Goal: Task Accomplishment & Management: Use online tool/utility

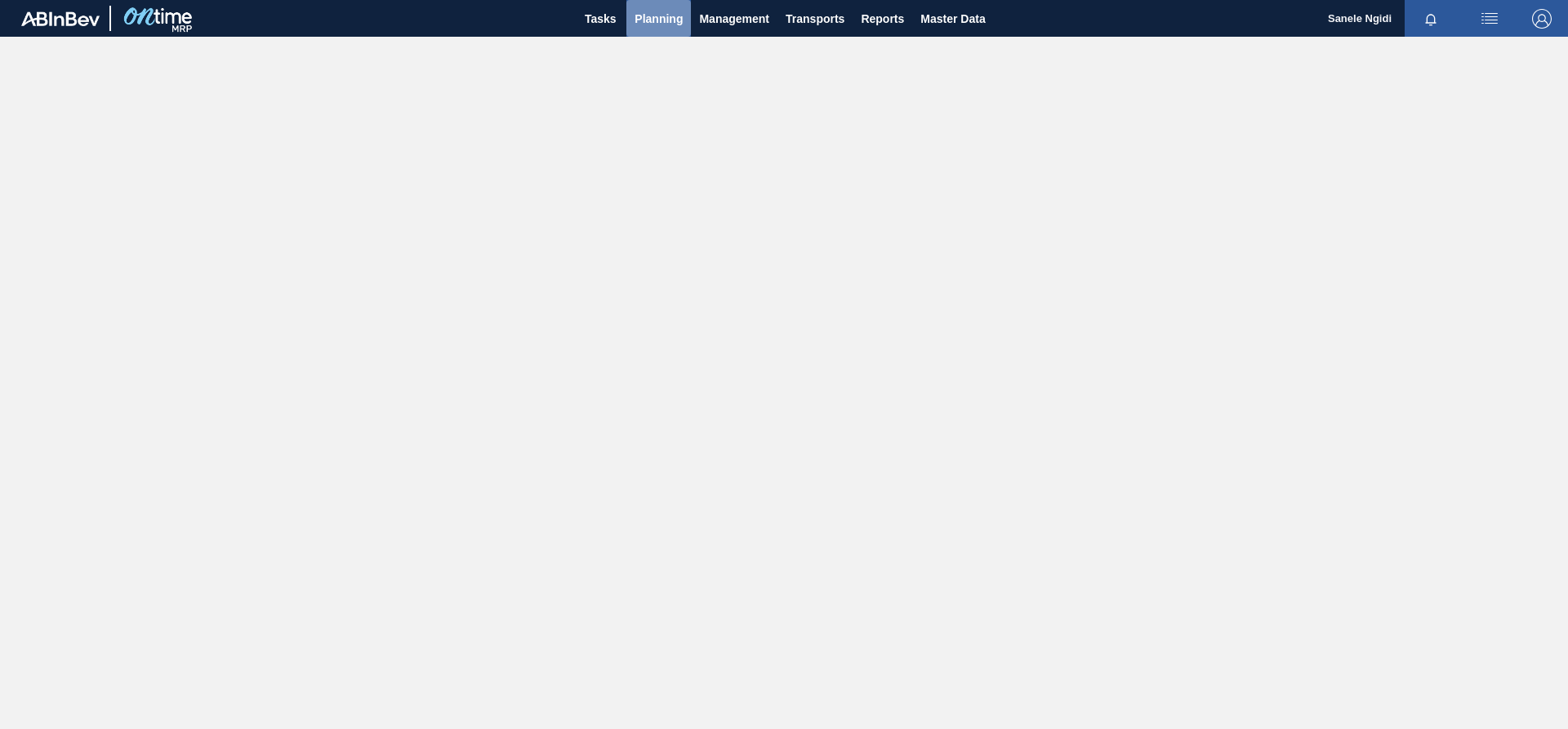
click at [657, 20] on span "Planning" at bounding box center [658, 18] width 48 height 19
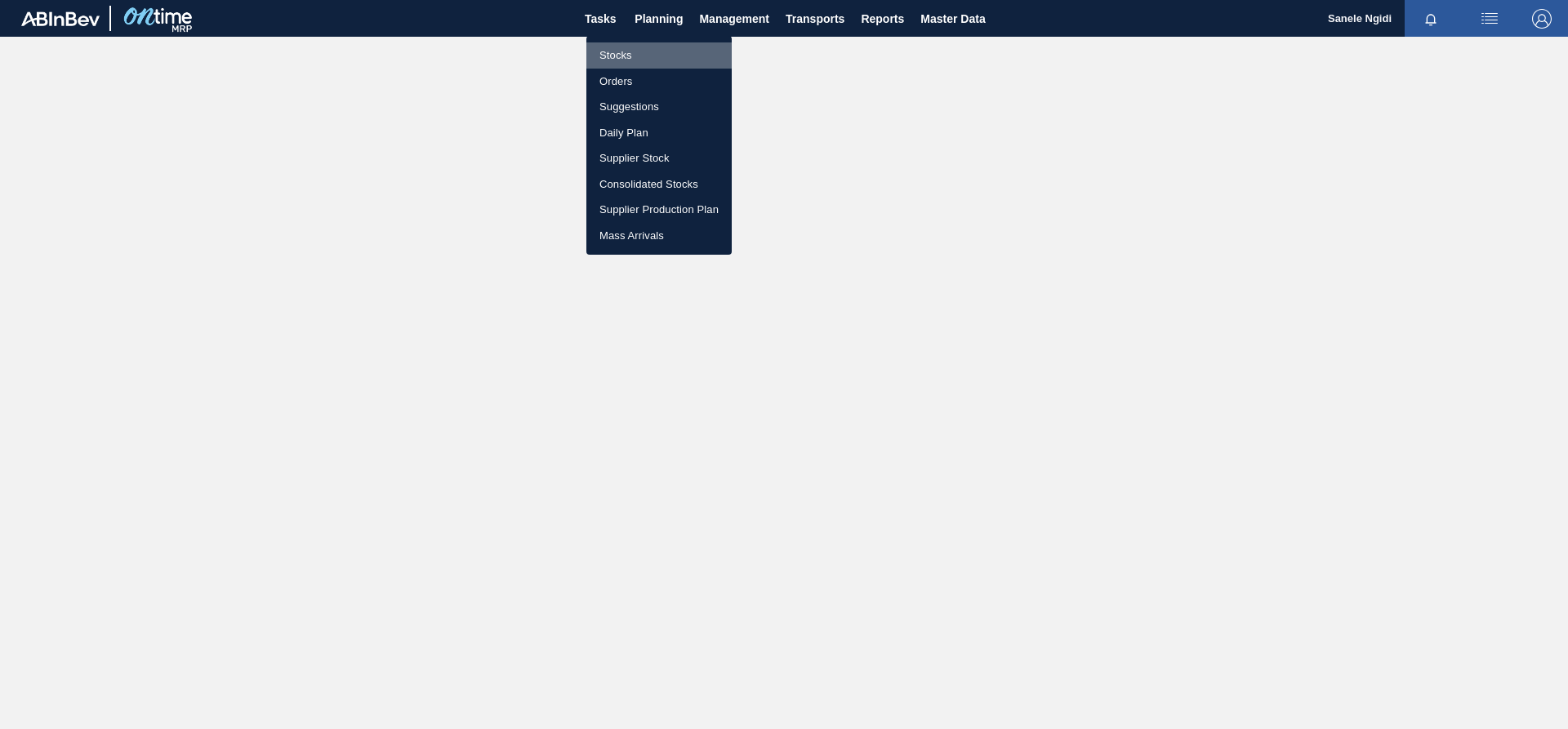
click at [617, 53] on li "Stocks" at bounding box center [658, 55] width 145 height 26
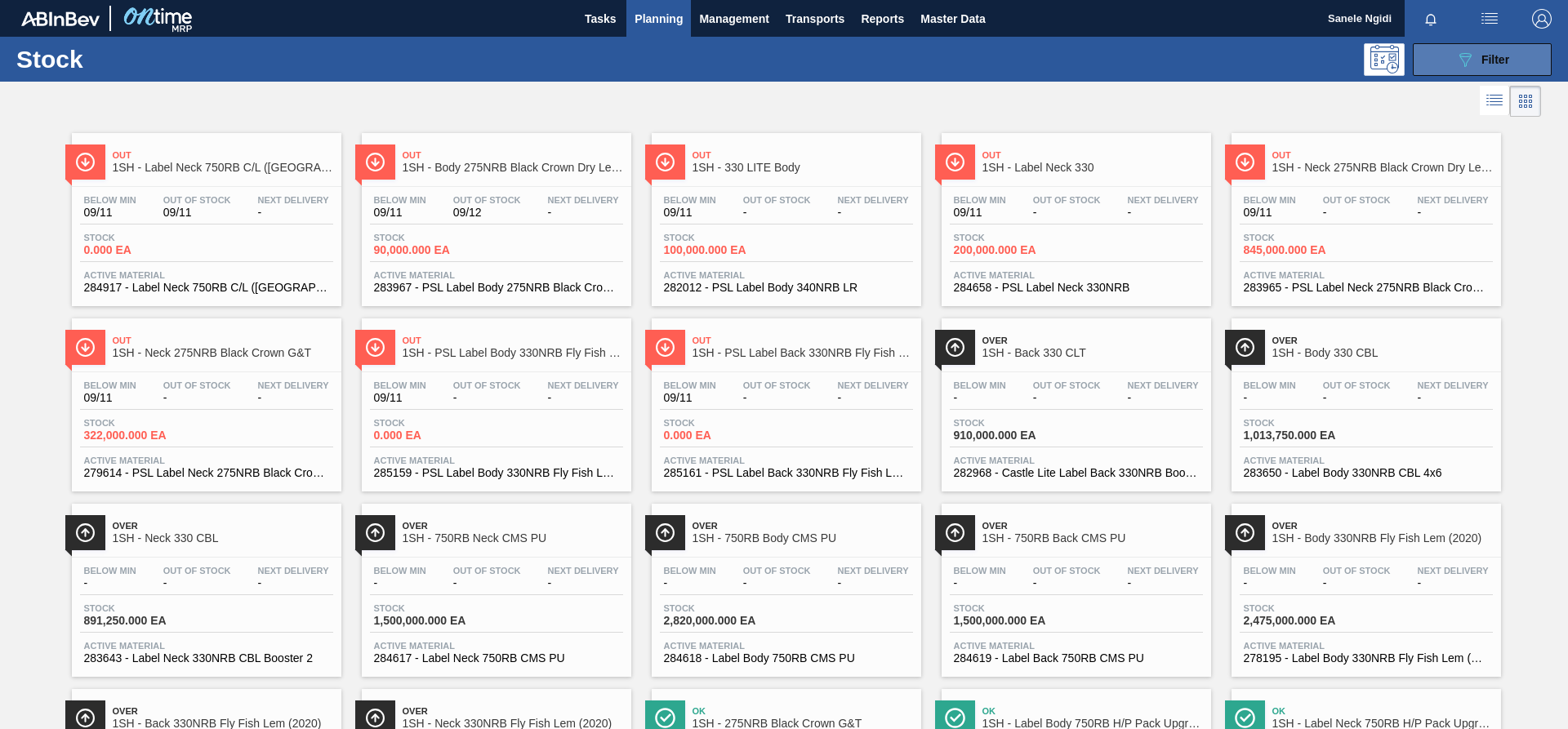
click at [1473, 61] on div "089F7B8B-B2A5-4AFE-B5C0-19BA573D28AC Filter" at bounding box center [1482, 60] width 54 height 19
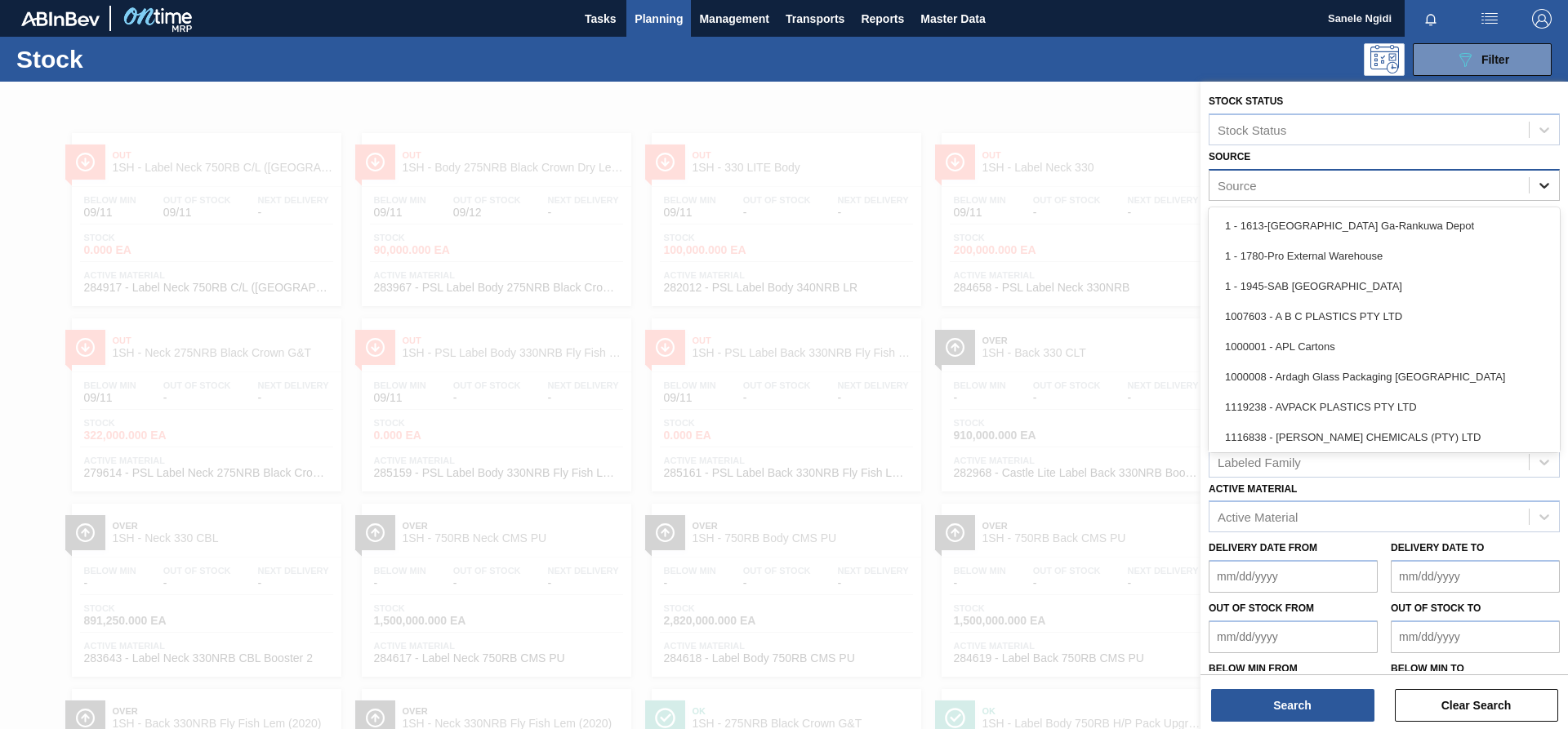
click at [1544, 183] on icon at bounding box center [1544, 185] width 17 height 17
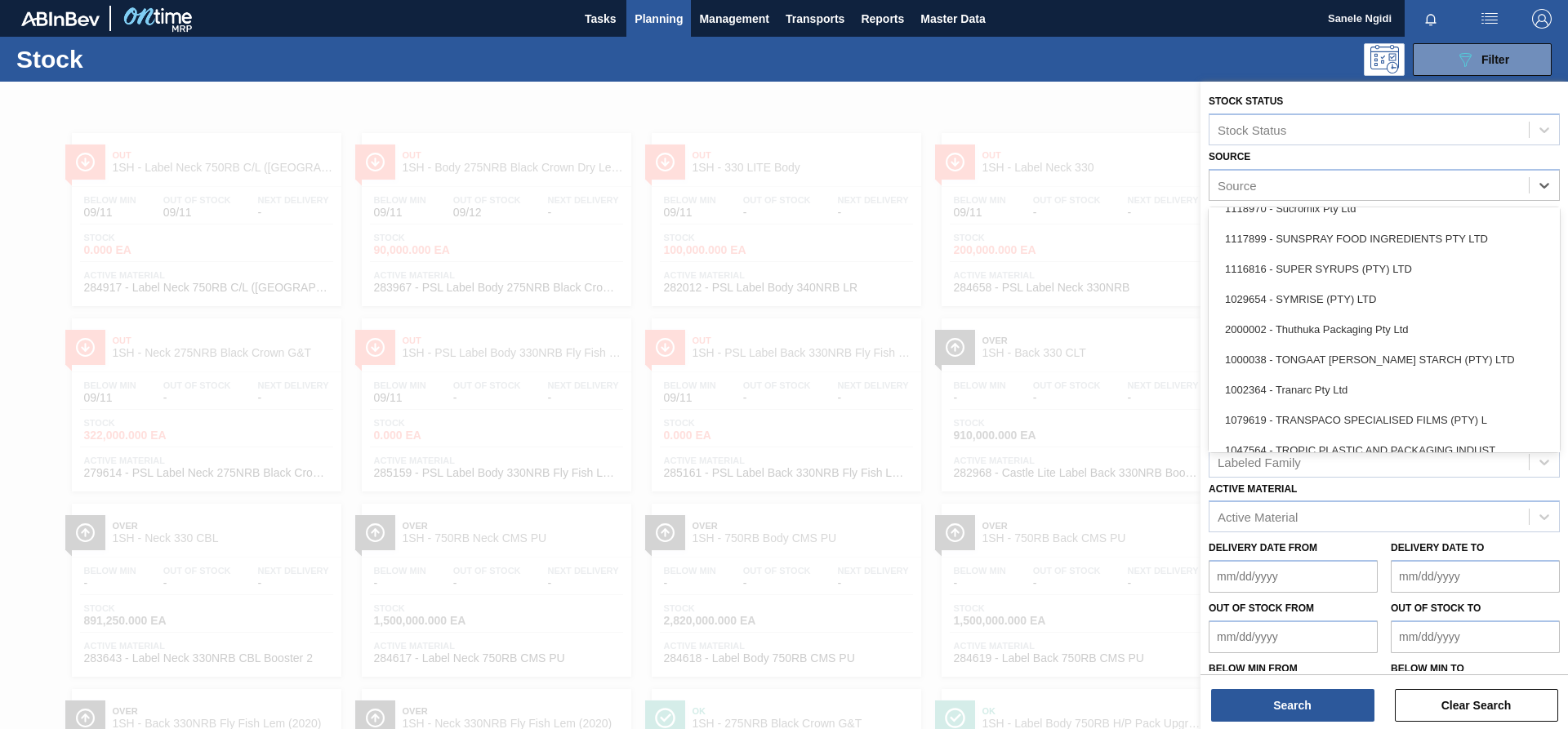
scroll to position [2117, 0]
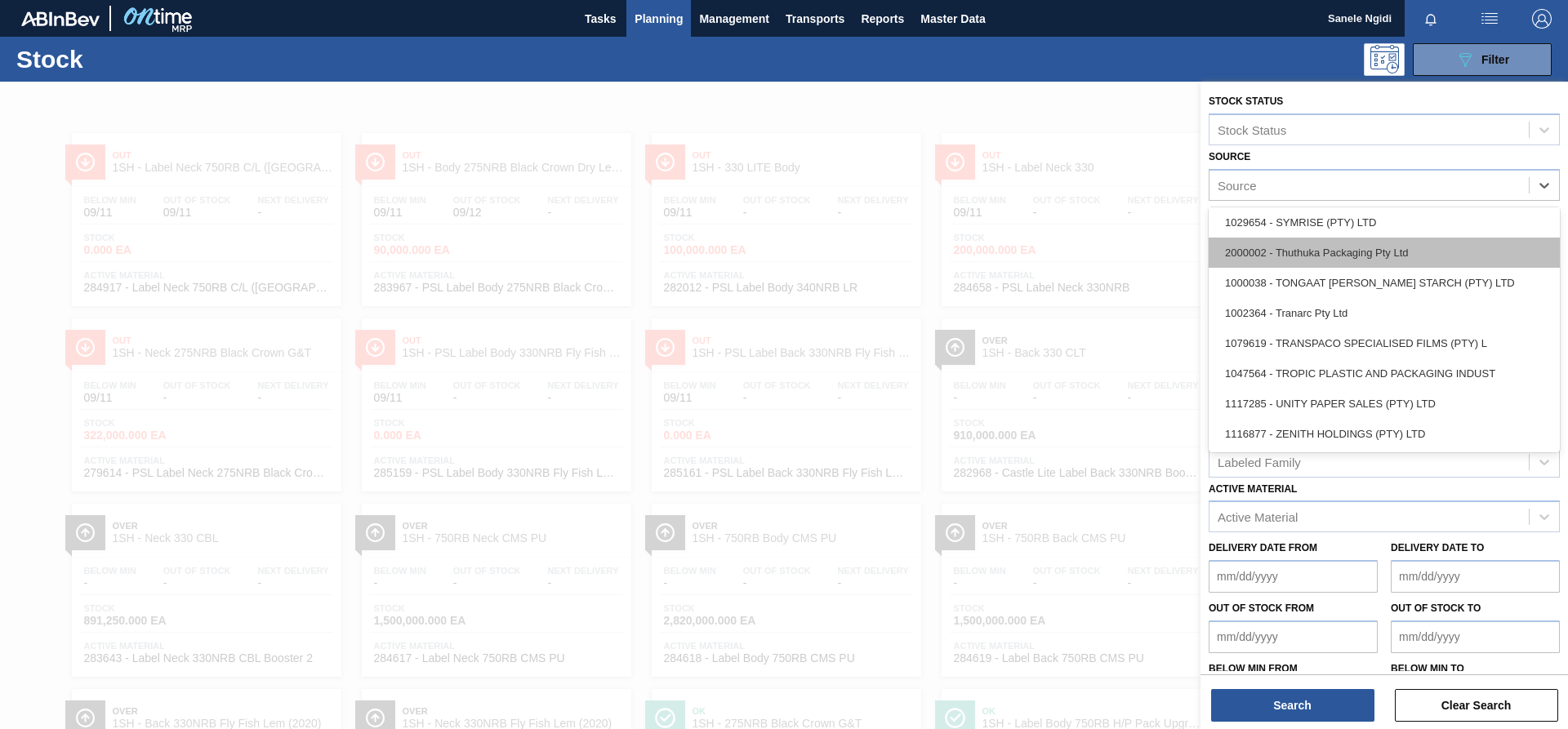
click at [1345, 248] on div "2000002 - Thuthuka Packaging Pty Ltd" at bounding box center [1384, 252] width 351 height 30
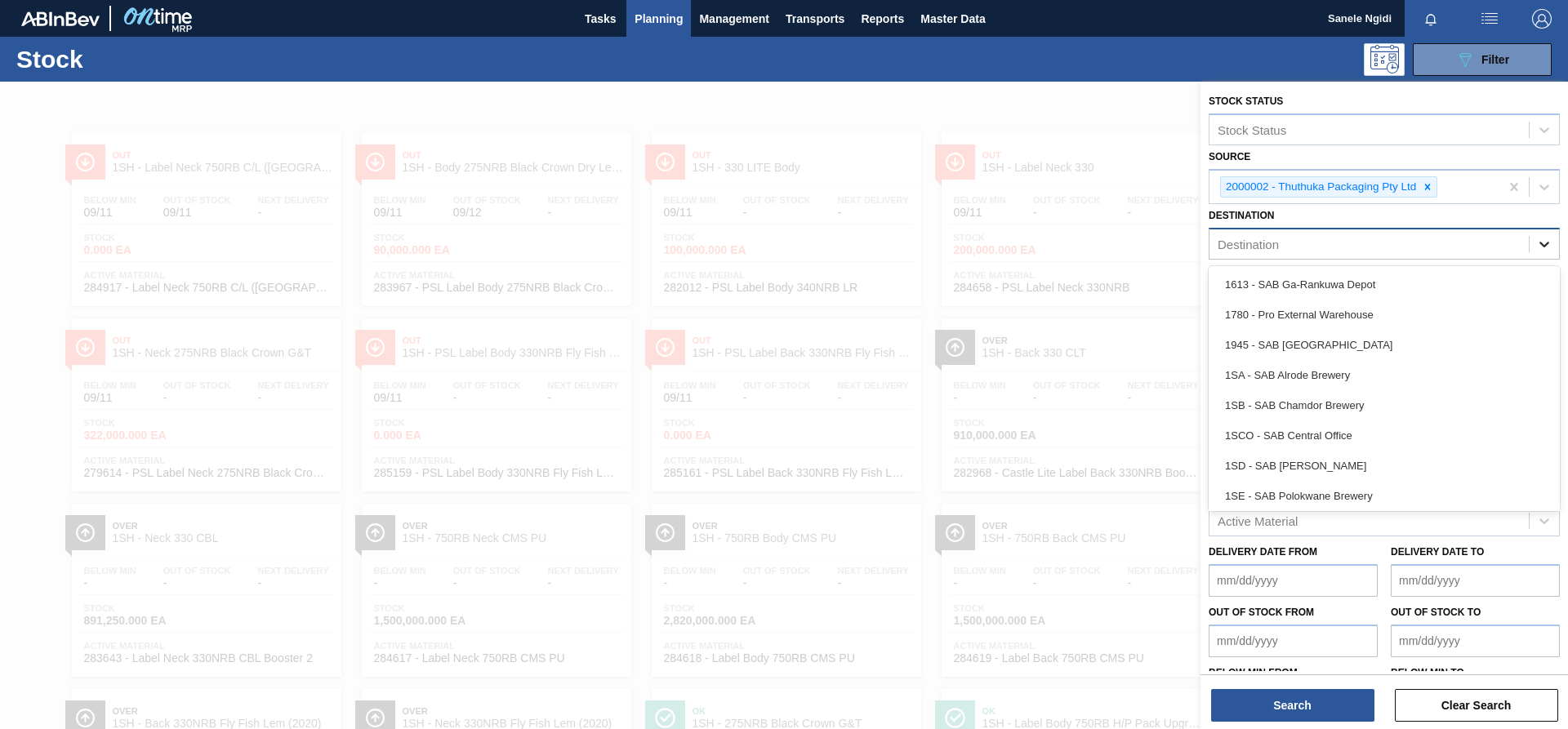
click at [1545, 239] on icon at bounding box center [1544, 244] width 17 height 17
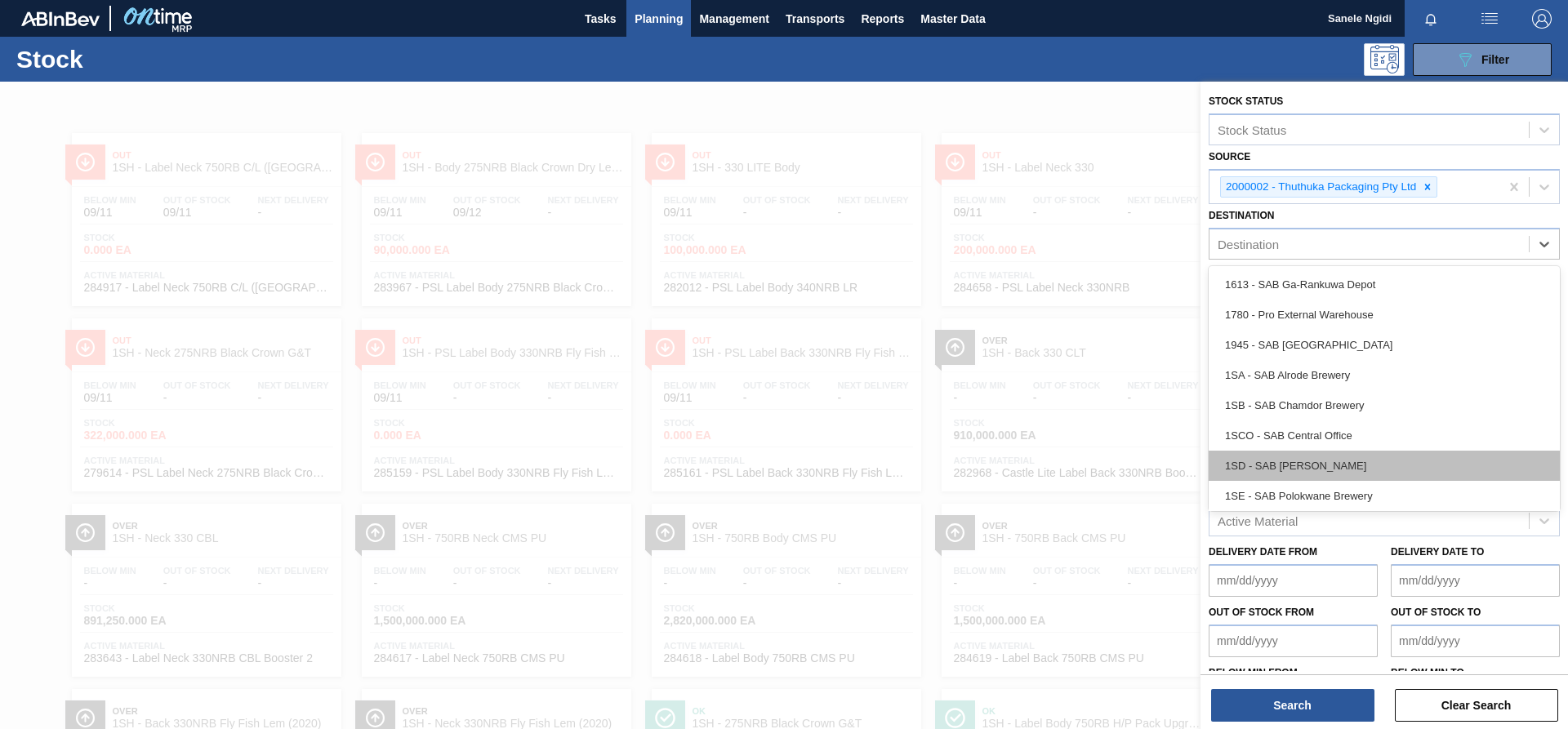
scroll to position [94, 0]
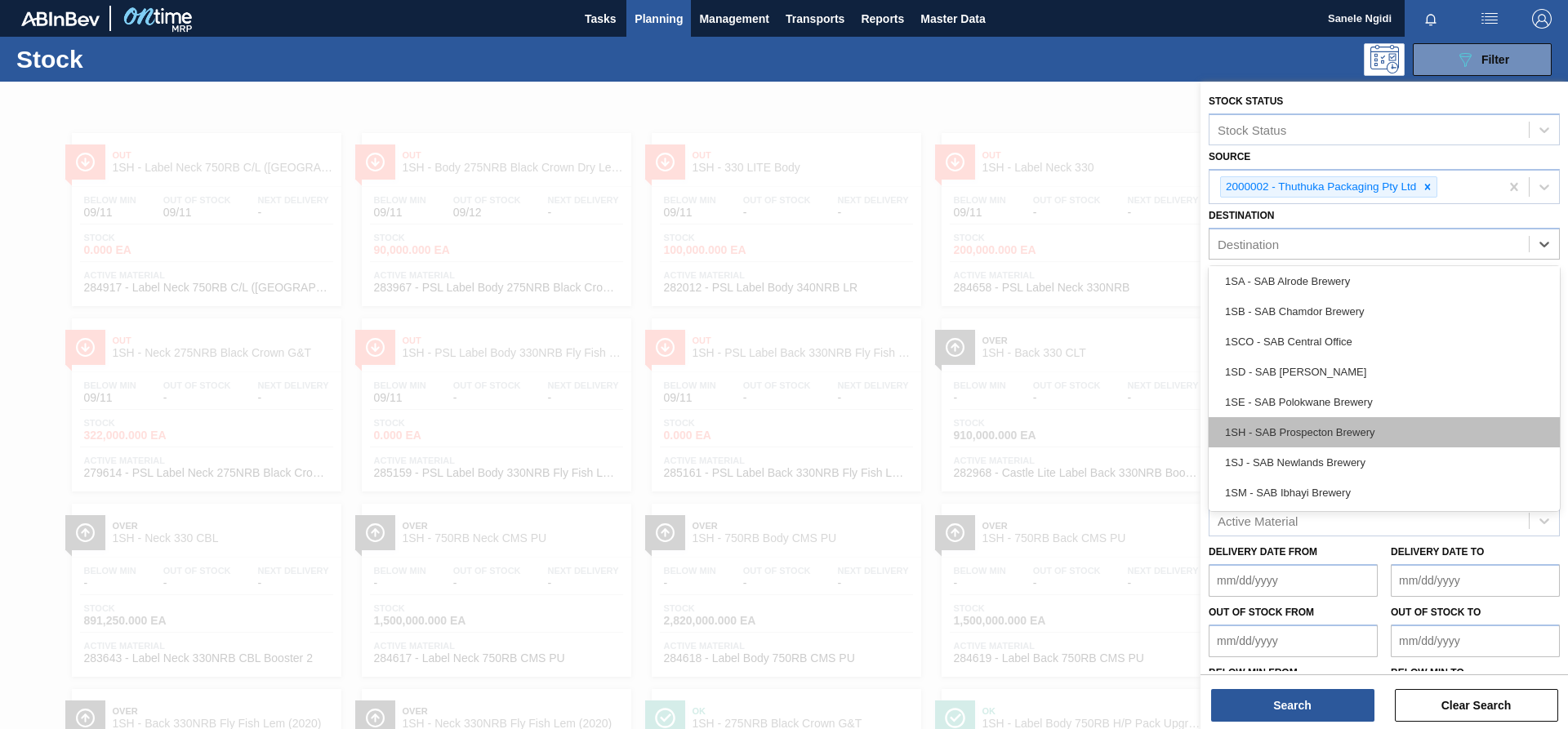
click at [1335, 434] on div "1SH - SAB Prospecton Brewery" at bounding box center [1384, 432] width 351 height 30
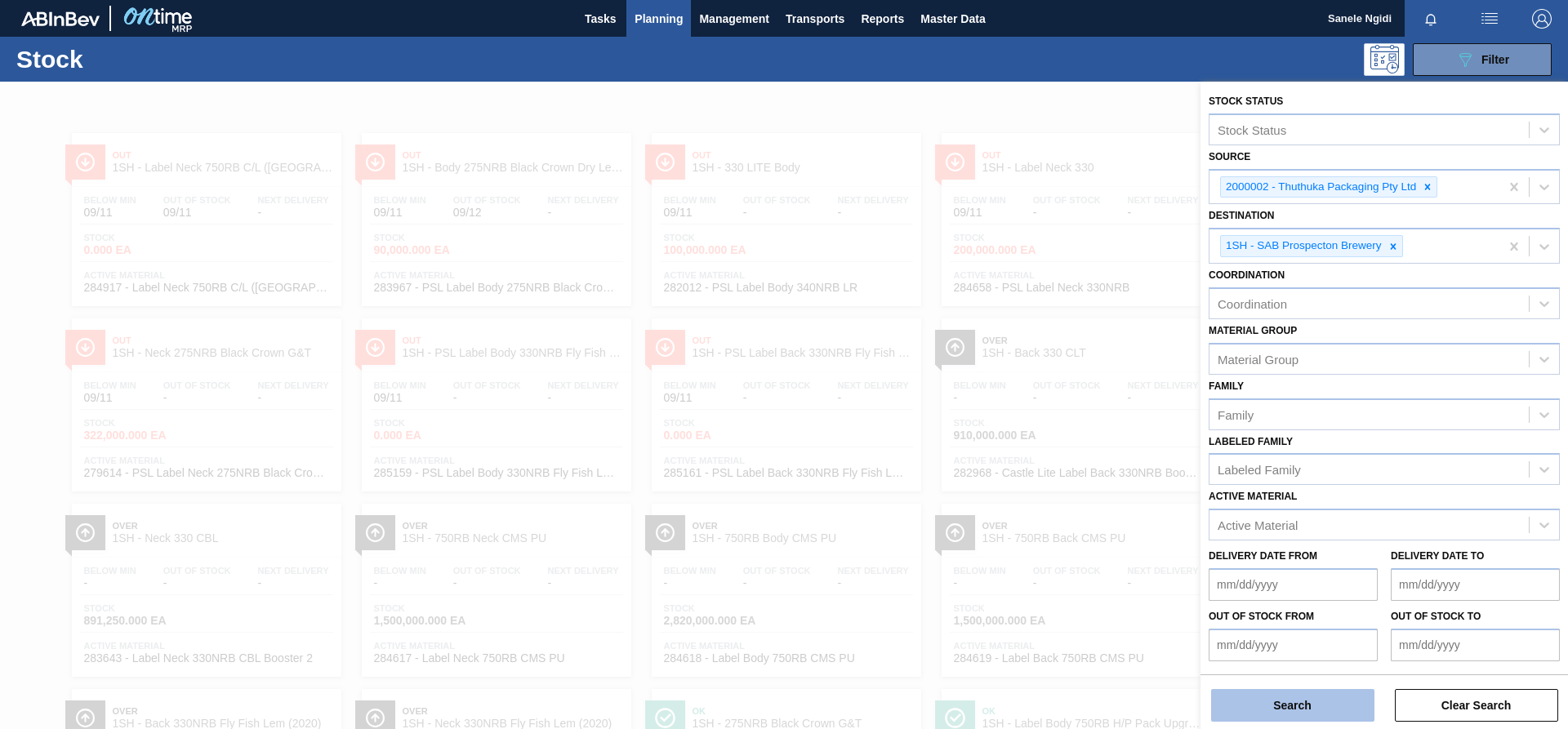
click at [1317, 715] on button "Search" at bounding box center [1293, 704] width 164 height 33
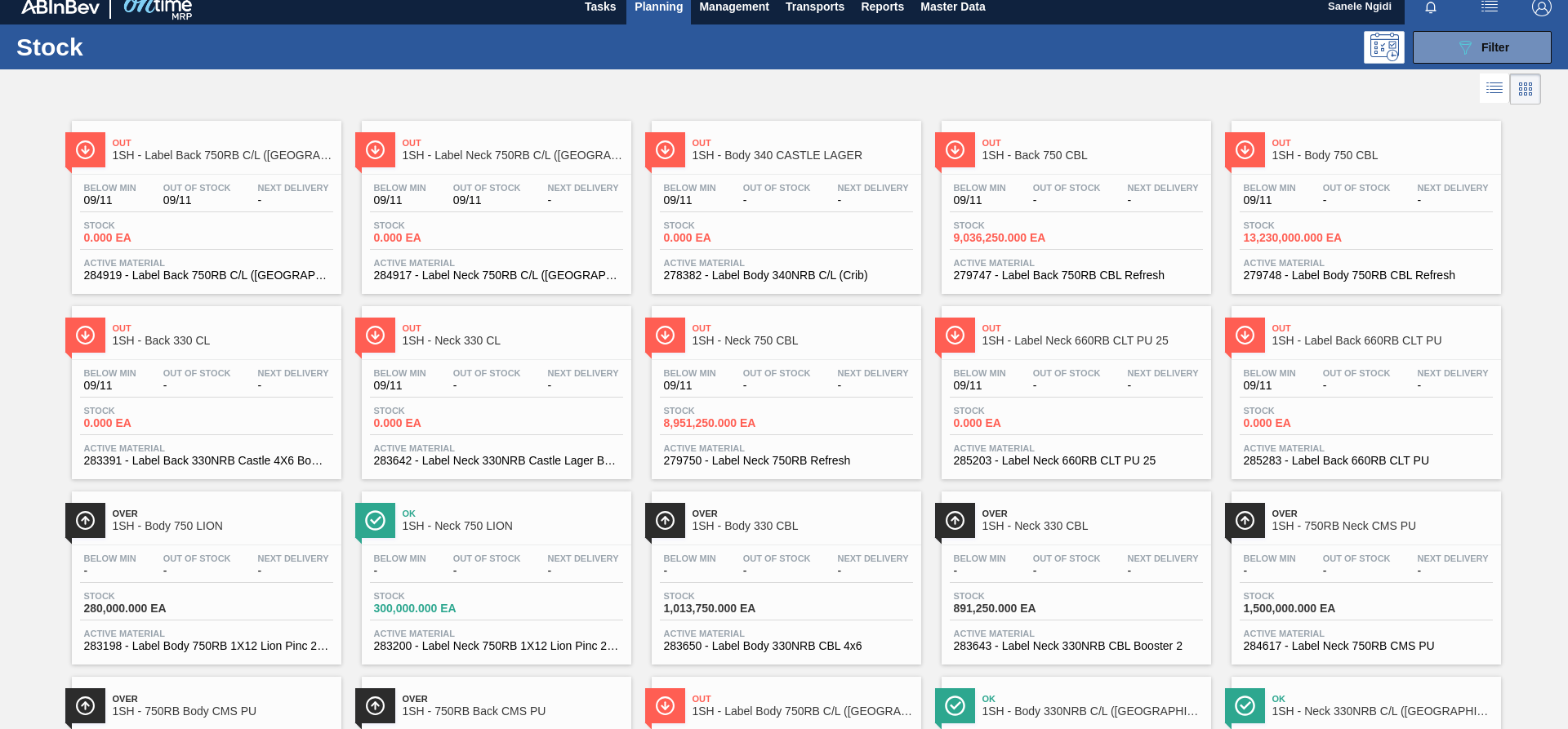
scroll to position [0, 0]
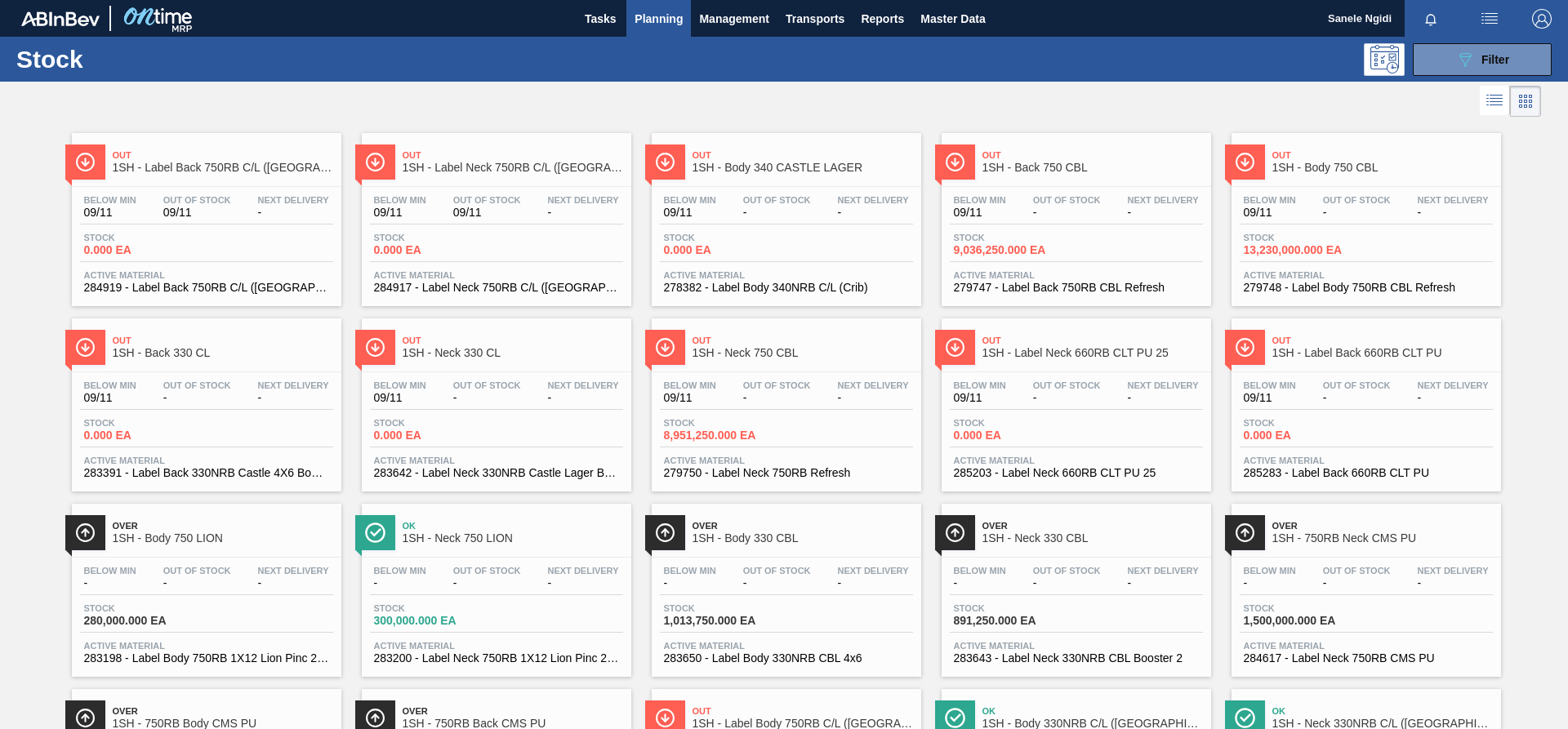
click at [255, 247] on div "Stock 0.000 EA" at bounding box center [207, 246] width 253 height 29
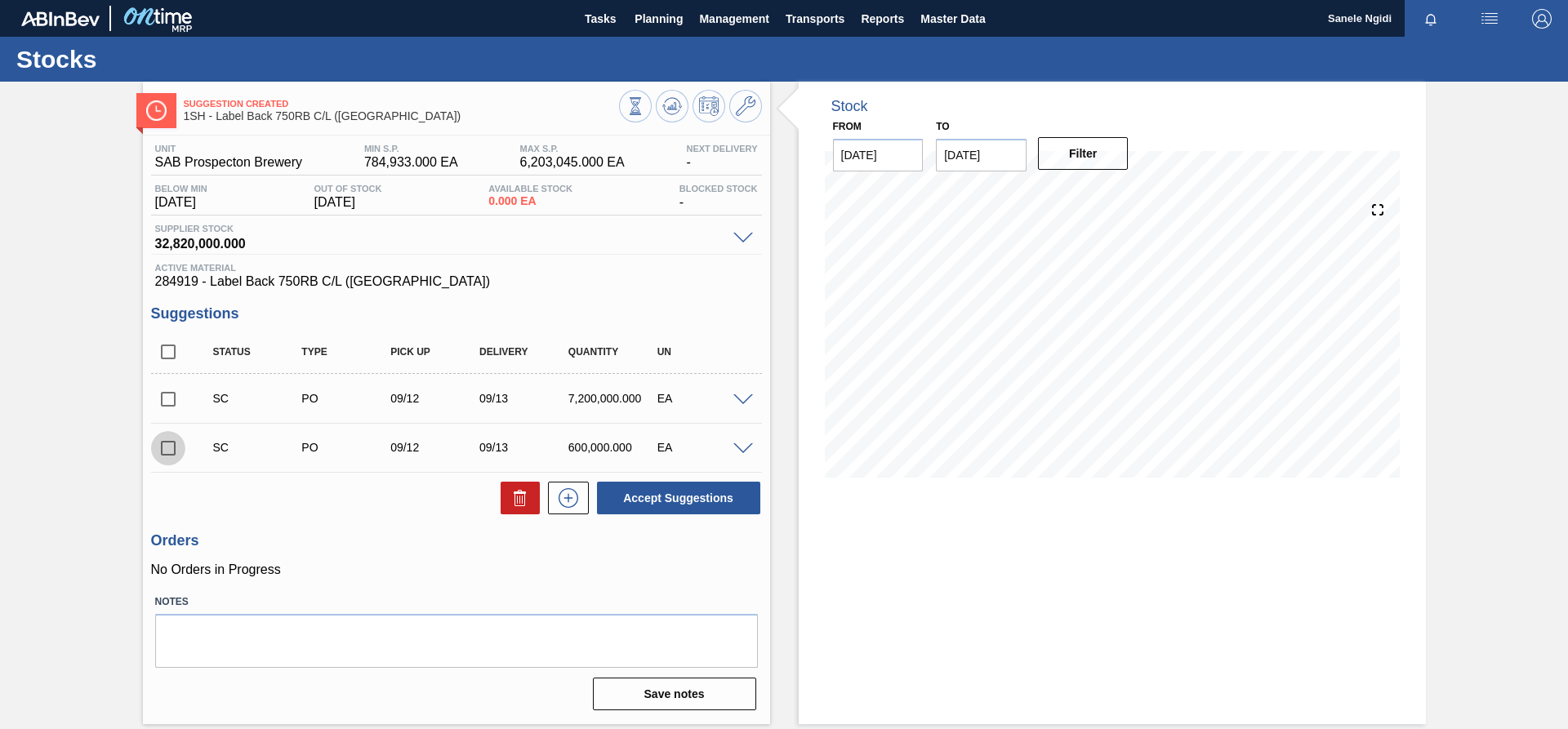
click at [165, 444] on input "checkbox" at bounding box center [168, 448] width 34 height 34
click at [744, 447] on span at bounding box center [743, 449] width 19 height 12
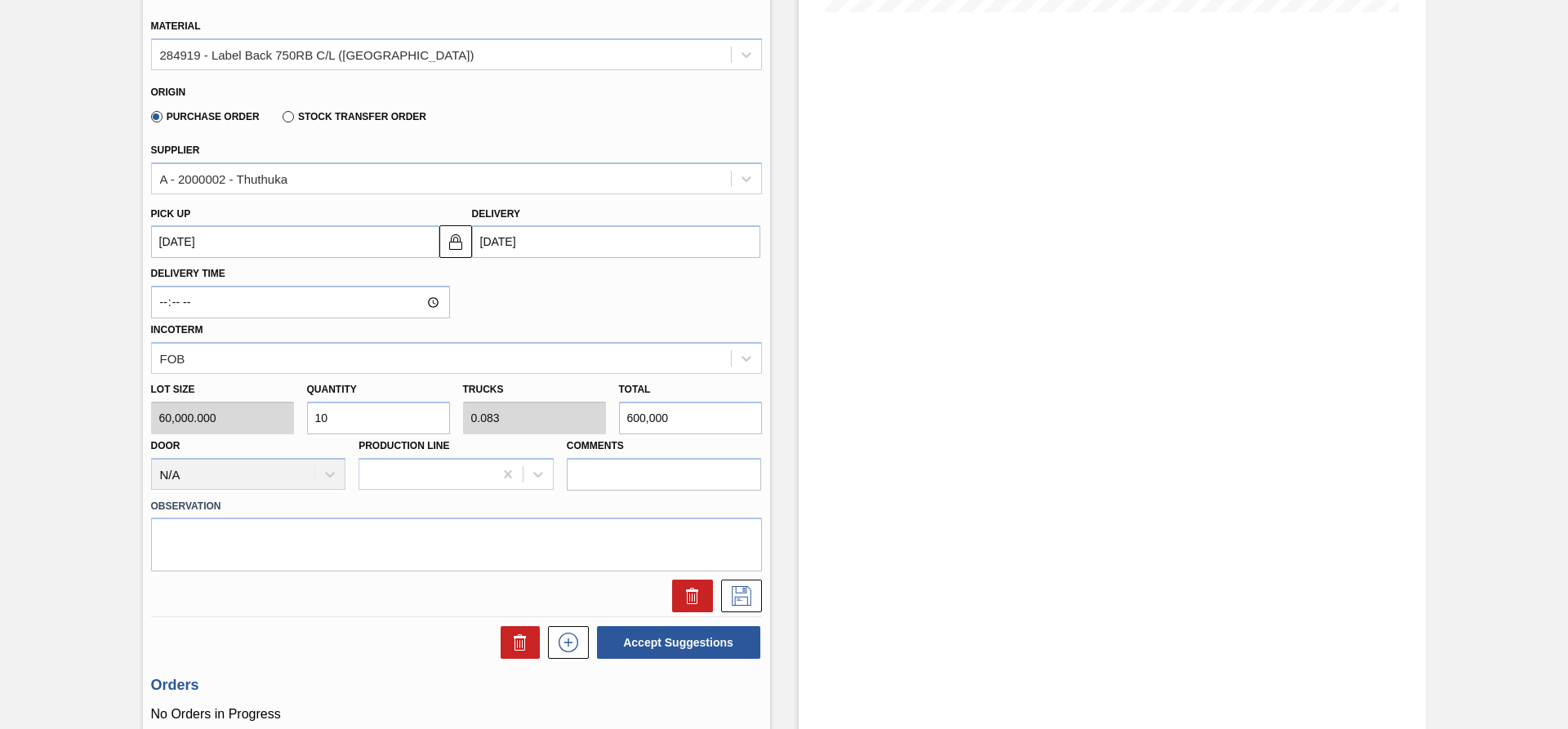
scroll to position [490, 0]
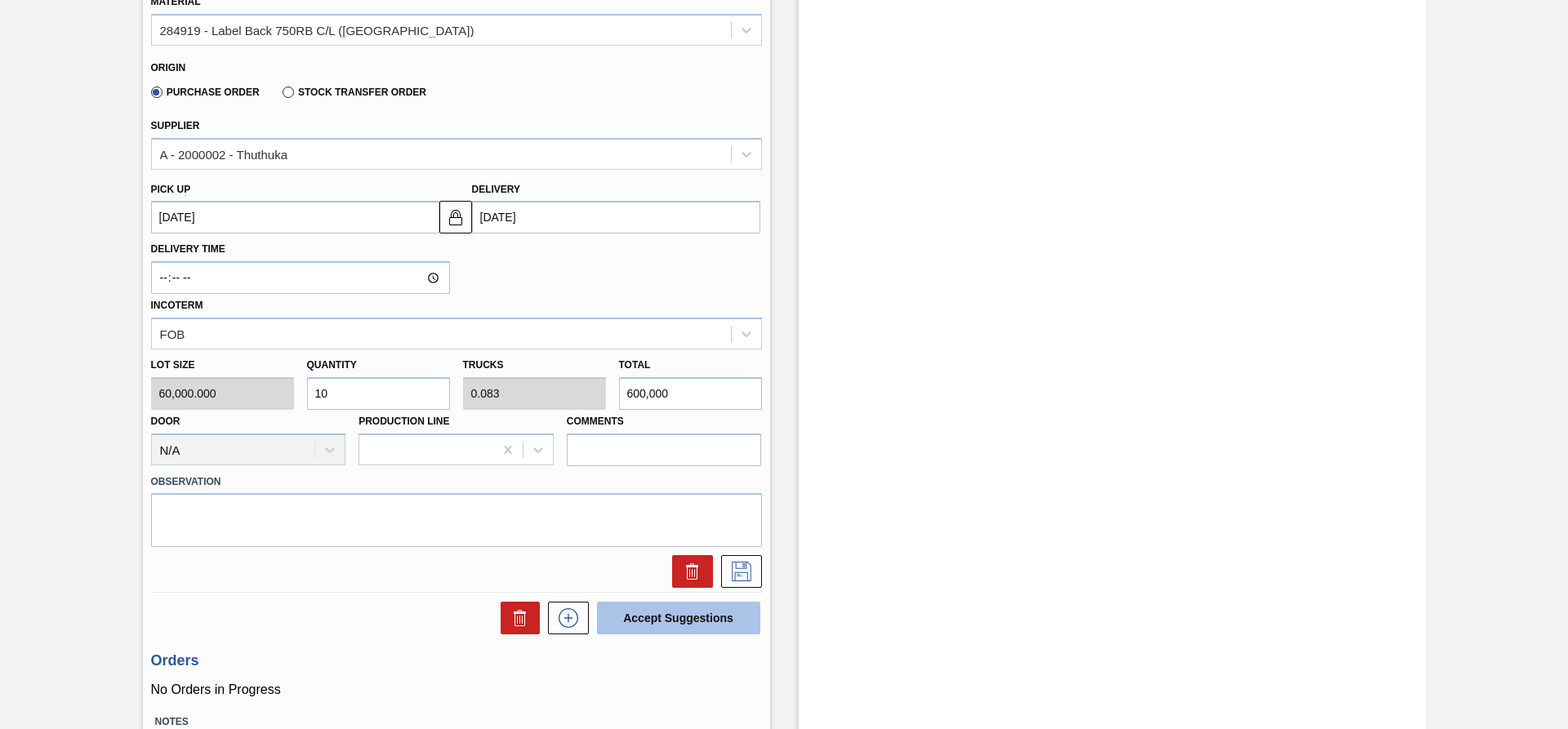
click at [656, 618] on button "Accept Suggestions" at bounding box center [678, 617] width 164 height 33
checkbox input "false"
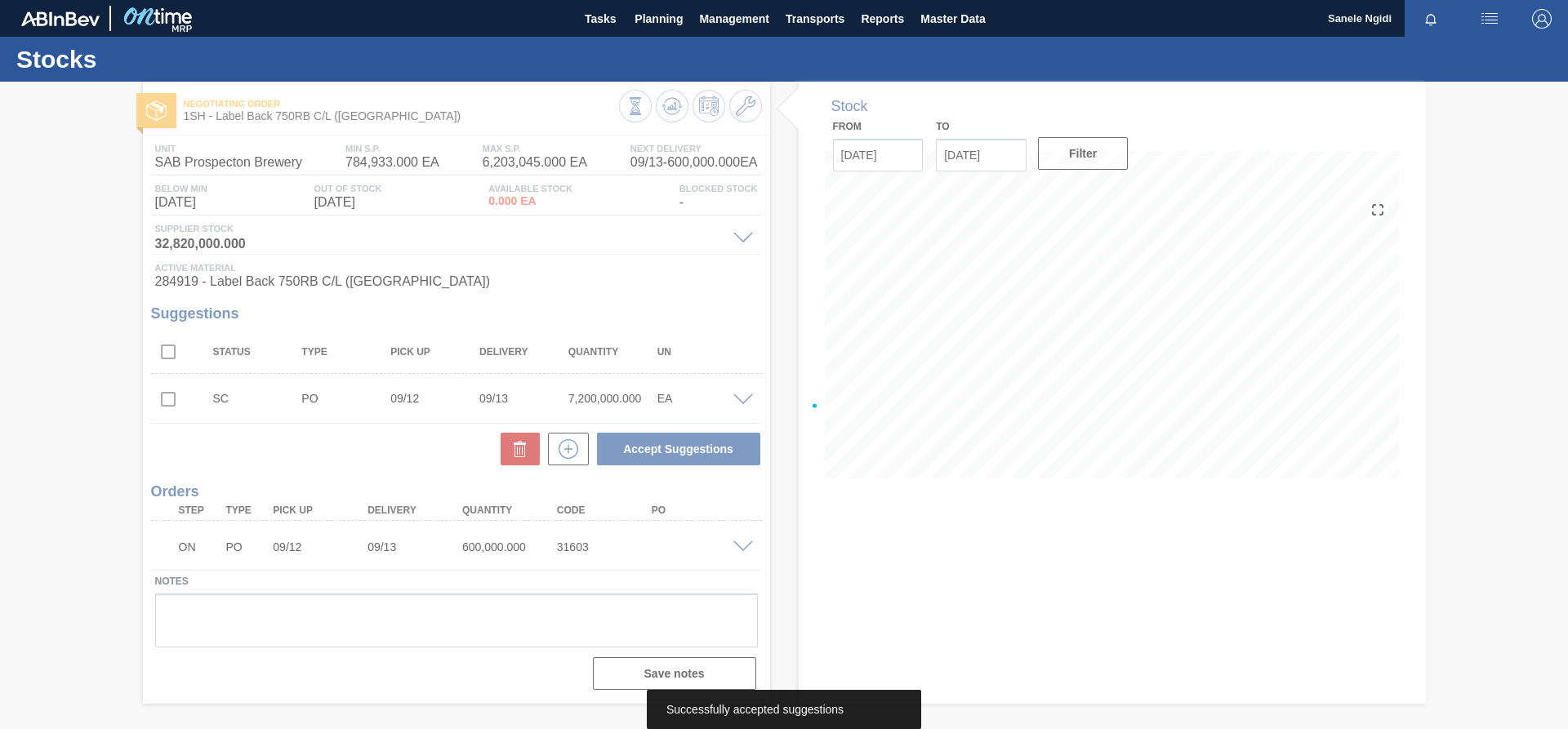
scroll to position [0, 0]
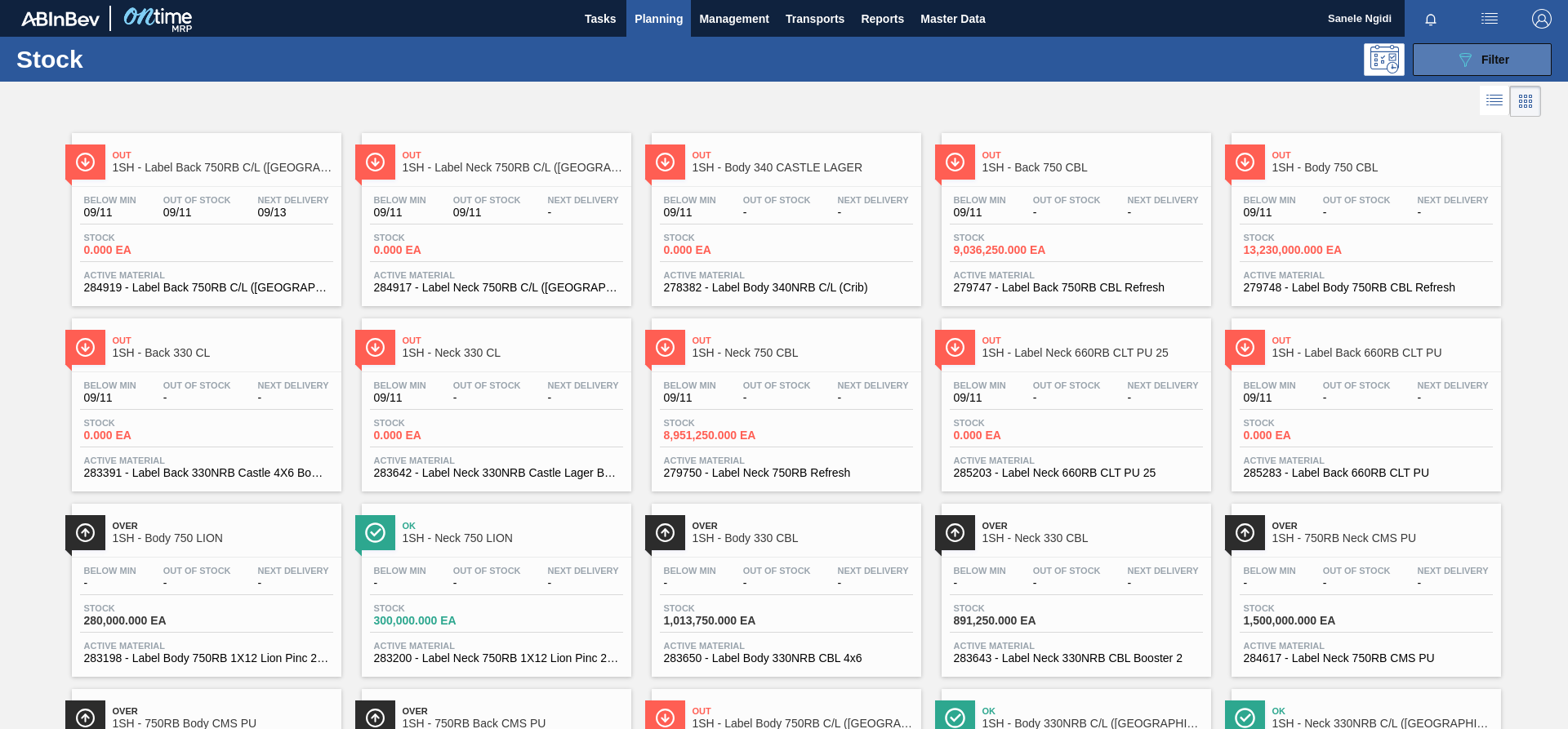
click at [1527, 59] on button "089F7B8B-B2A5-4AFE-B5C0-19BA573D28AC Filter" at bounding box center [1483, 59] width 139 height 33
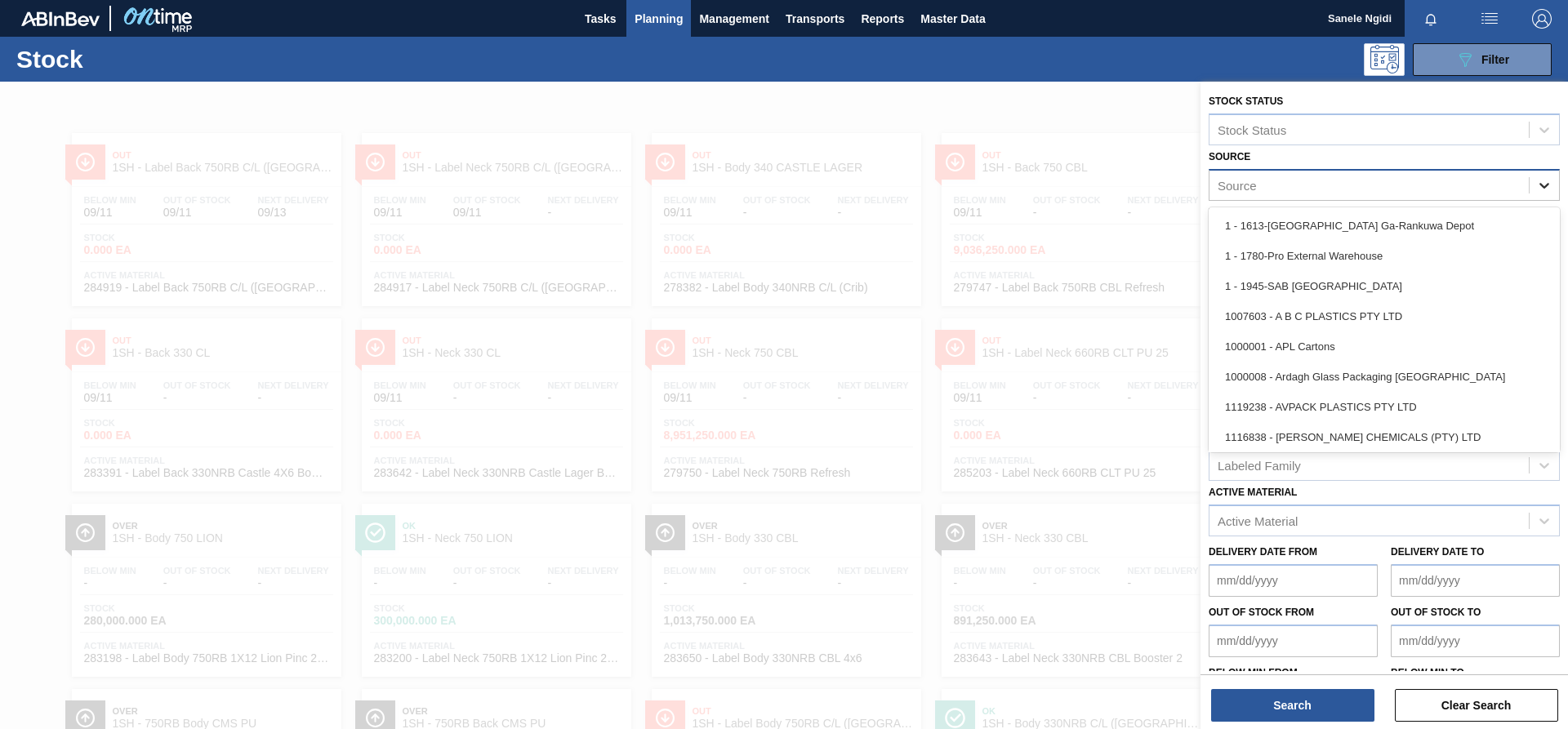
click at [1542, 182] on icon at bounding box center [1544, 185] width 17 height 17
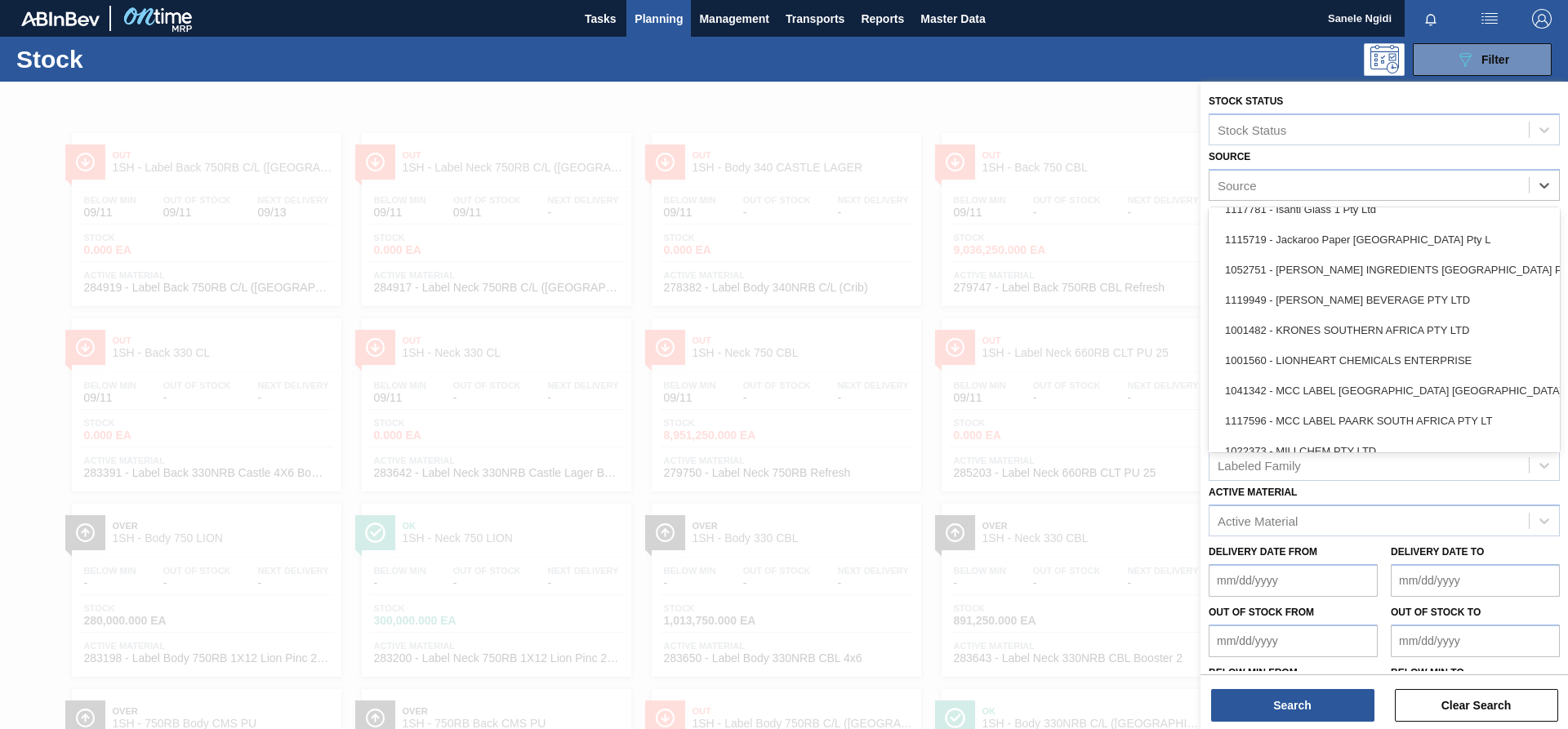
scroll to position [1306, 0]
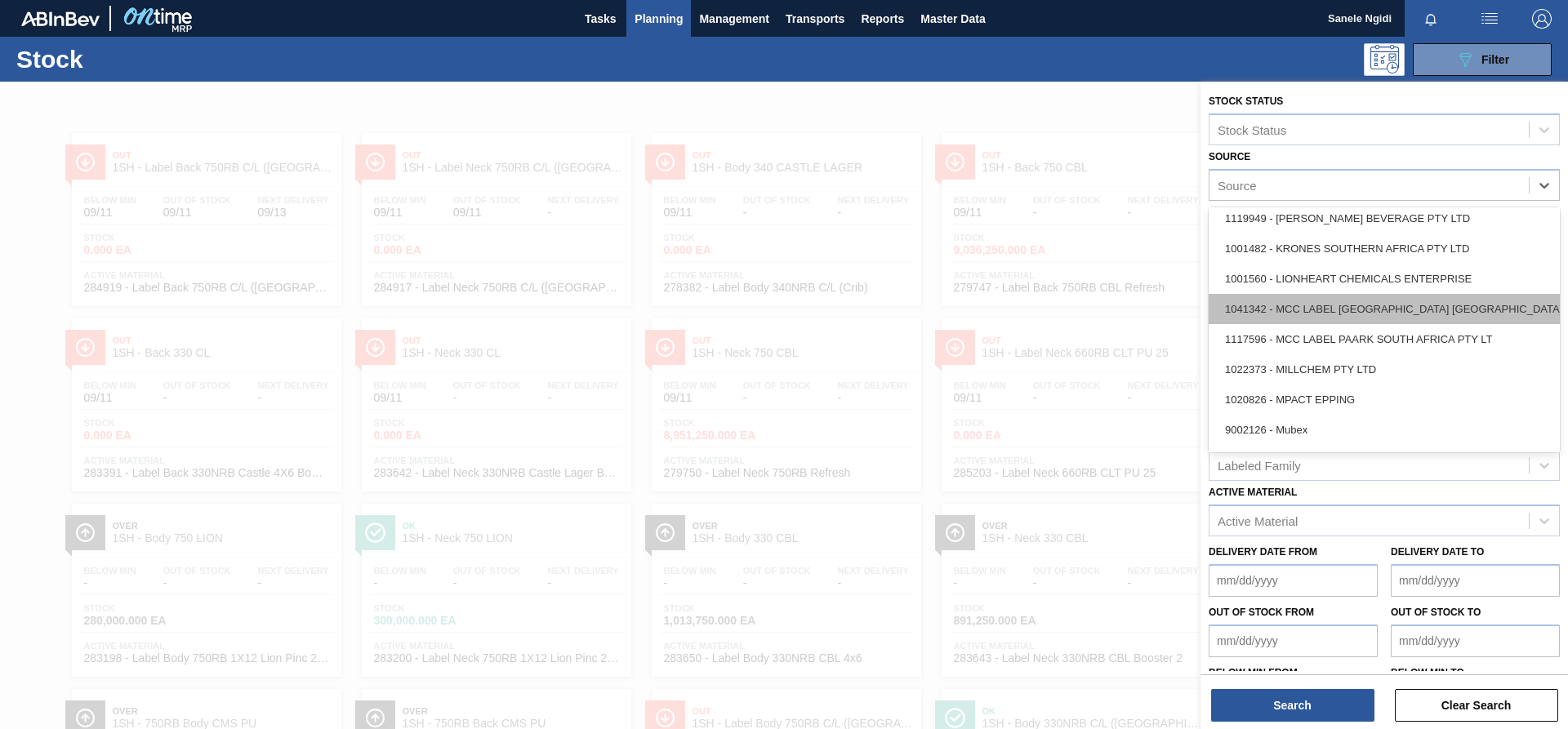
click at [1425, 310] on div "1041342 - MCC LABEL [GEOGRAPHIC_DATA] [GEOGRAPHIC_DATA]" at bounding box center [1384, 309] width 351 height 30
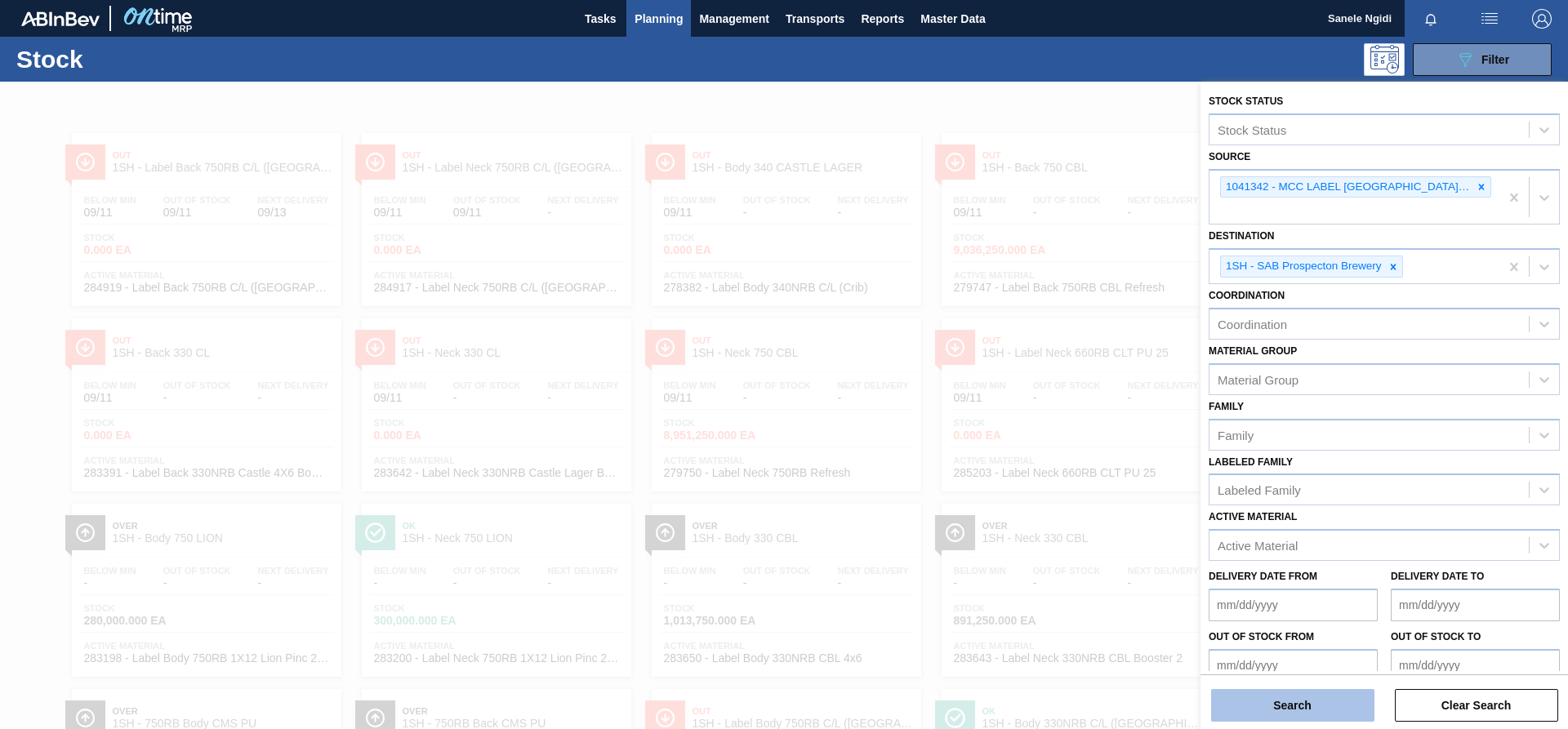
click at [1312, 706] on button "Search" at bounding box center [1293, 704] width 164 height 33
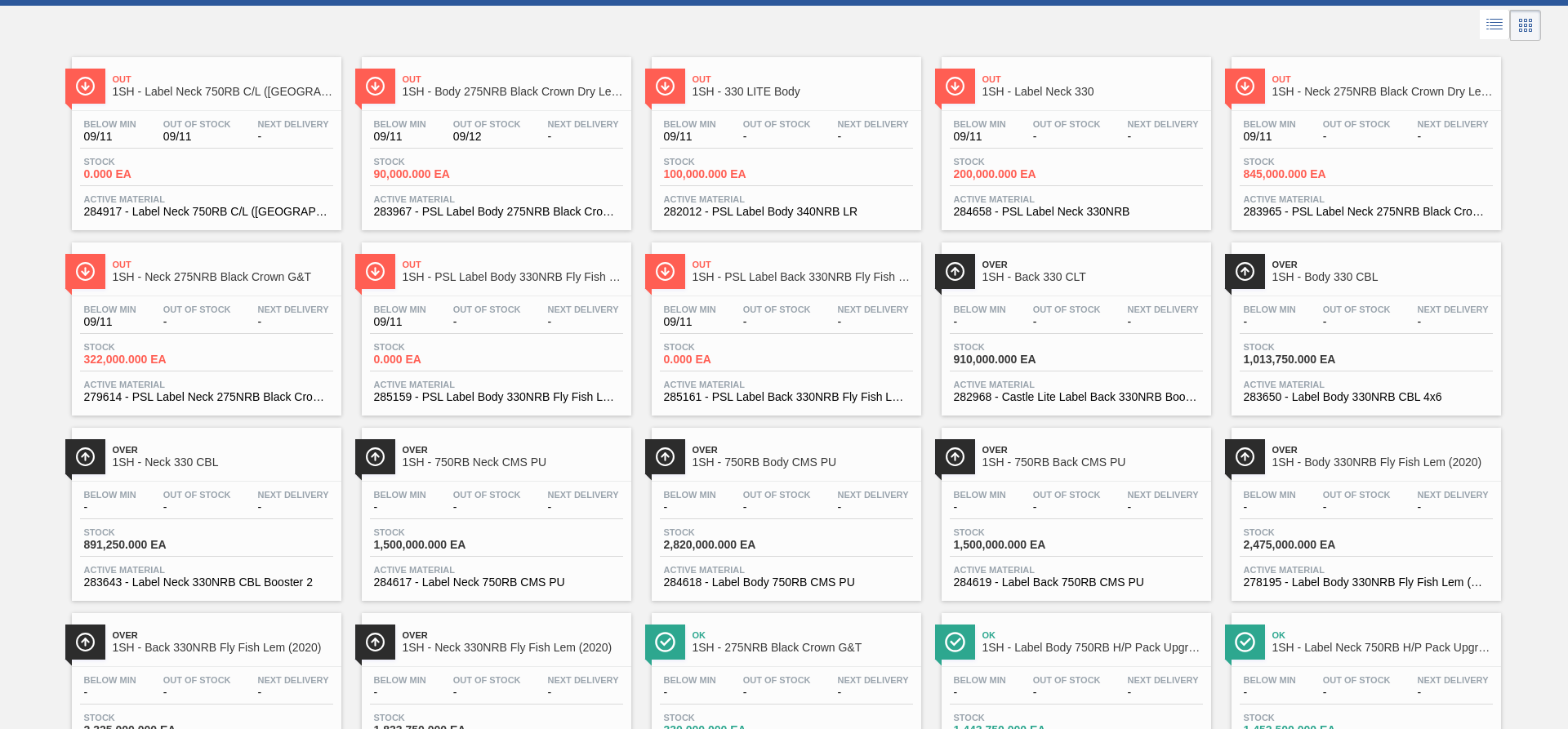
scroll to position [0, 0]
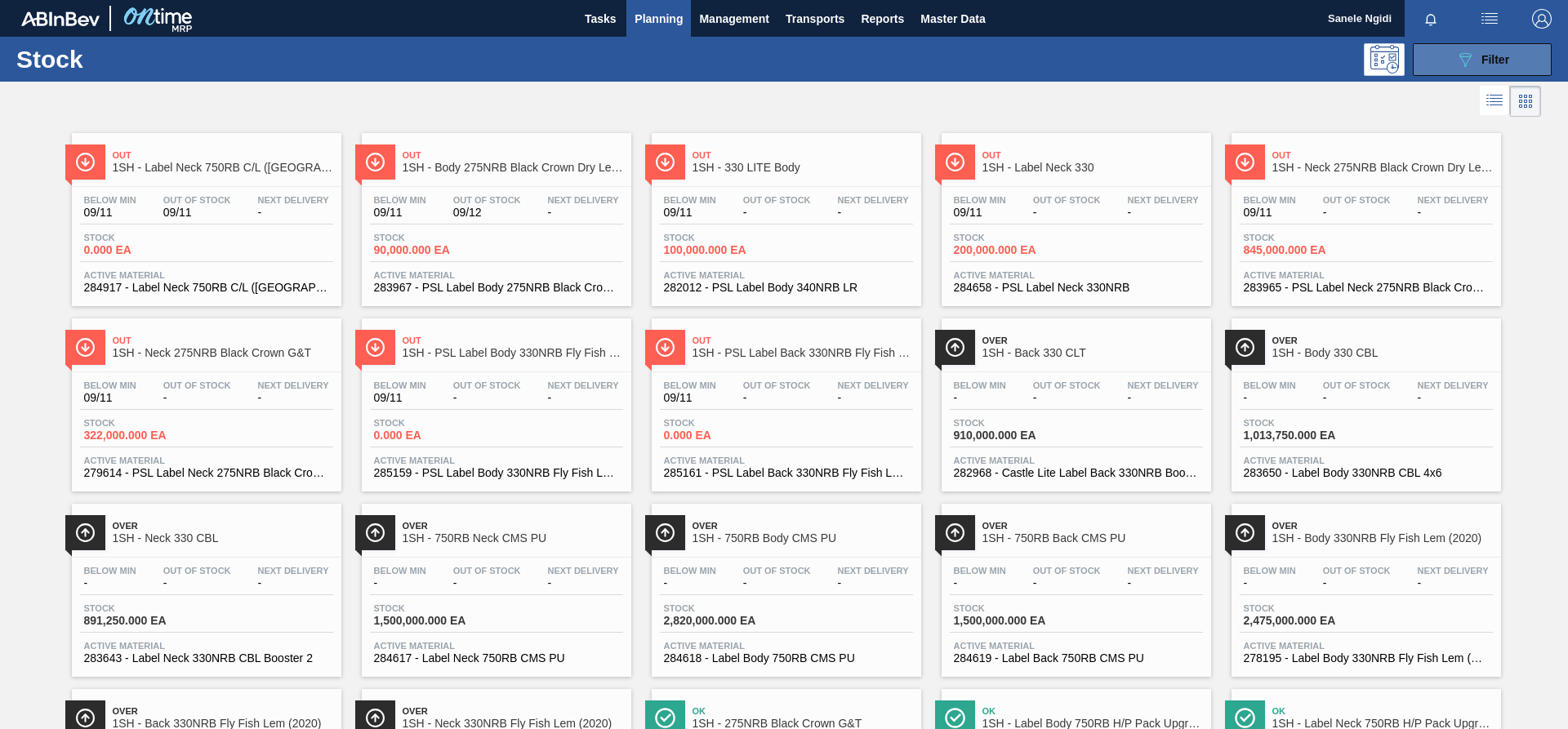
click at [1461, 54] on icon "089F7B8B-B2A5-4AFE-B5C0-19BA573D28AC" at bounding box center [1465, 60] width 19 height 19
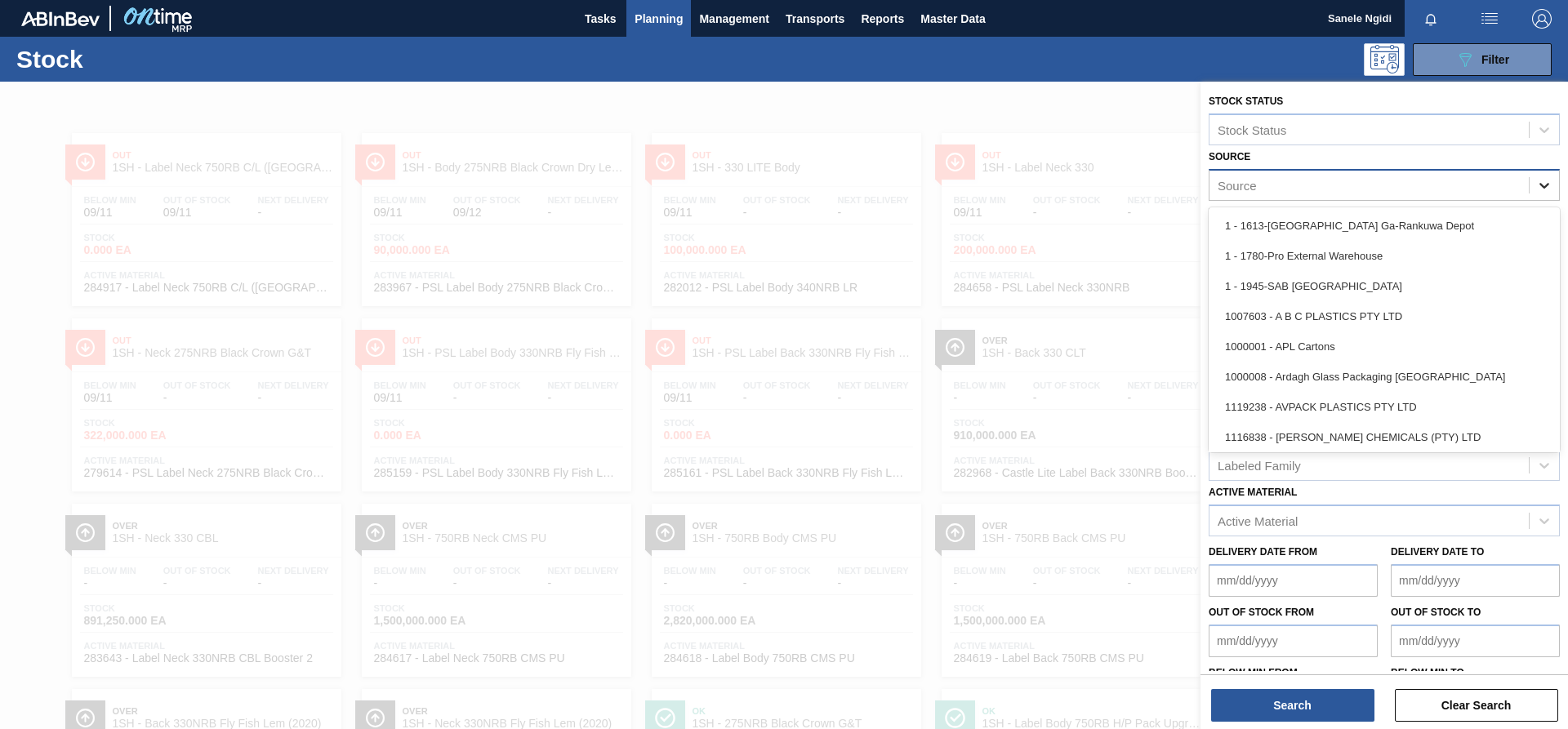
click at [1540, 187] on icon at bounding box center [1544, 185] width 17 height 17
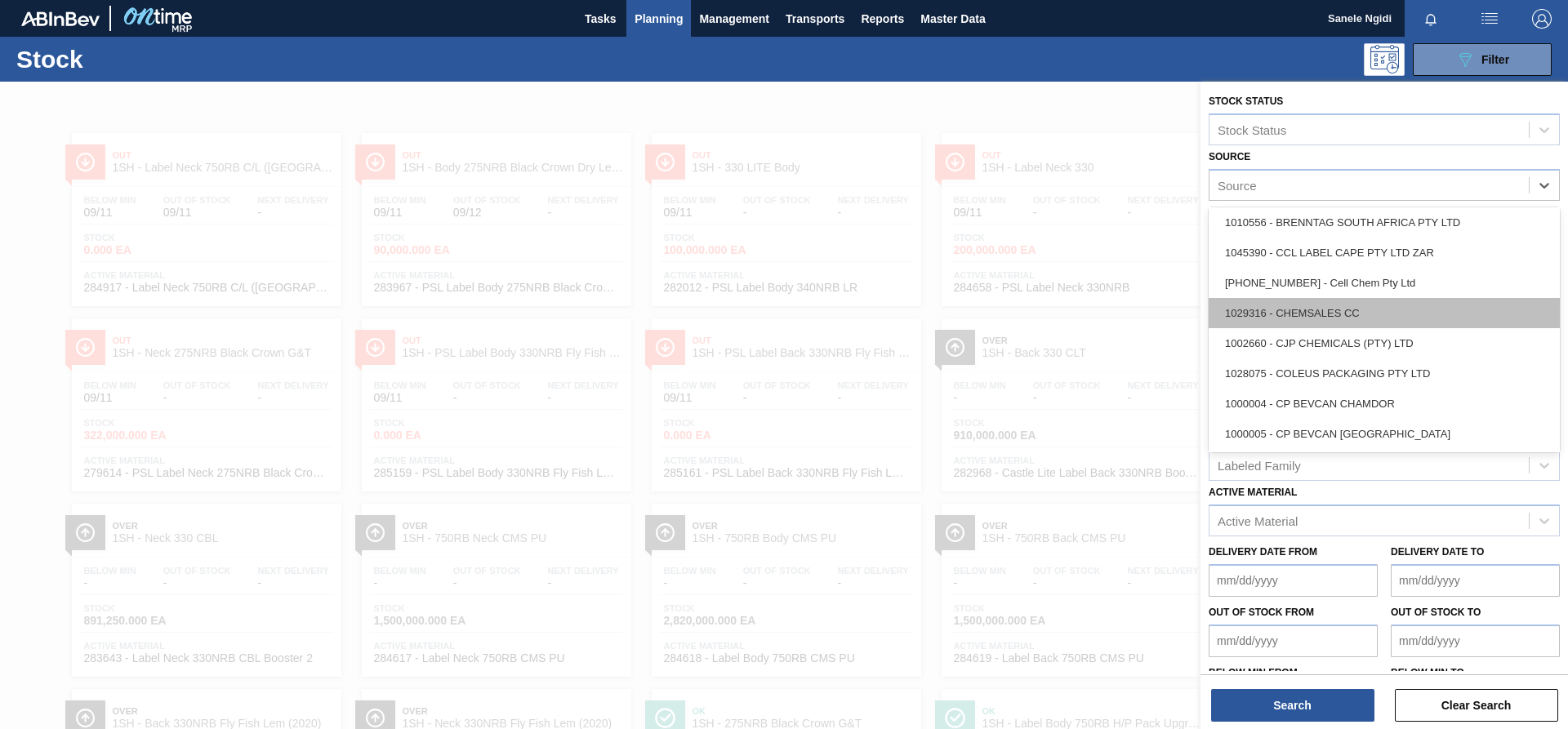
scroll to position [326, 0]
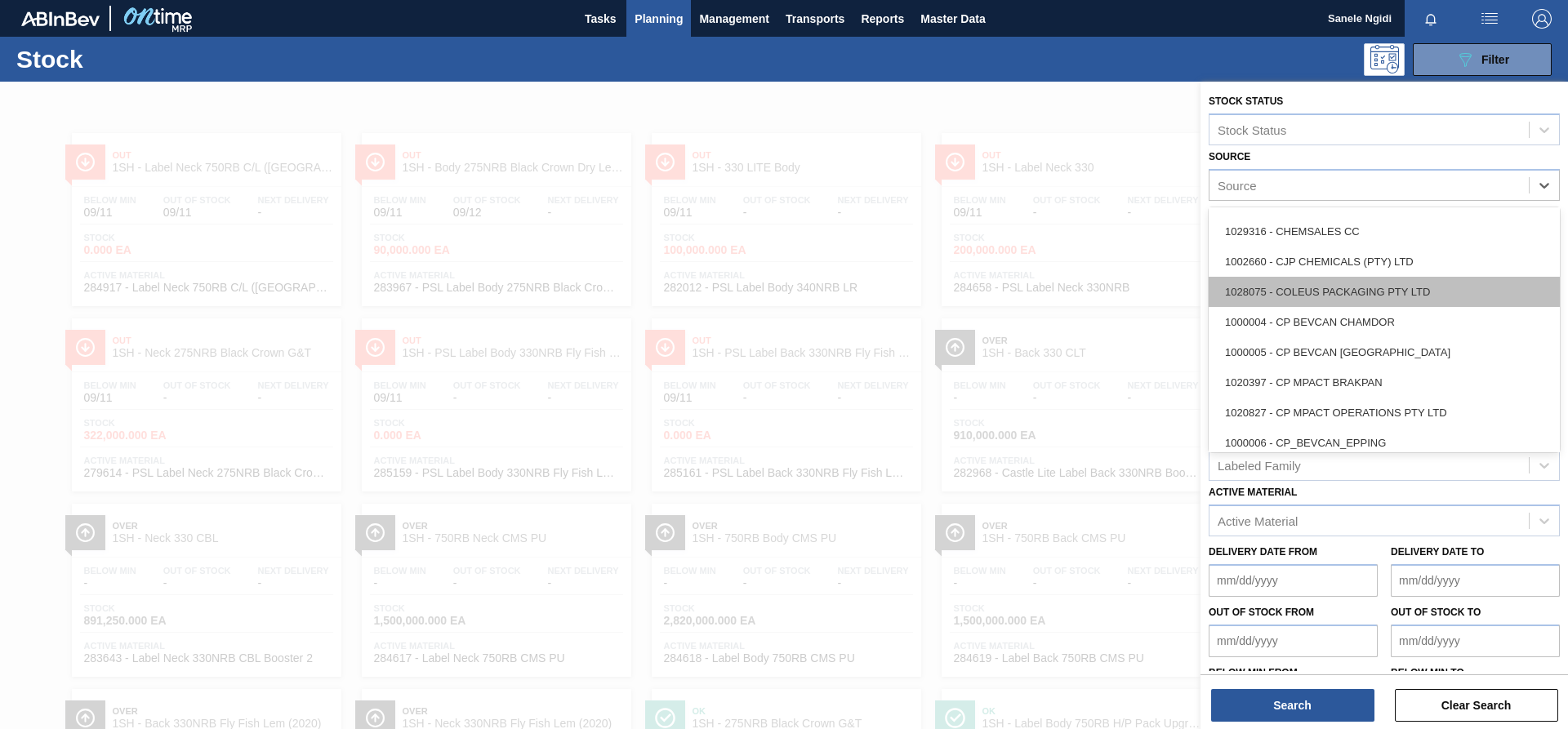
click at [1337, 289] on div "1028075 - COLEUS PACKAGING PTY LTD" at bounding box center [1384, 292] width 351 height 30
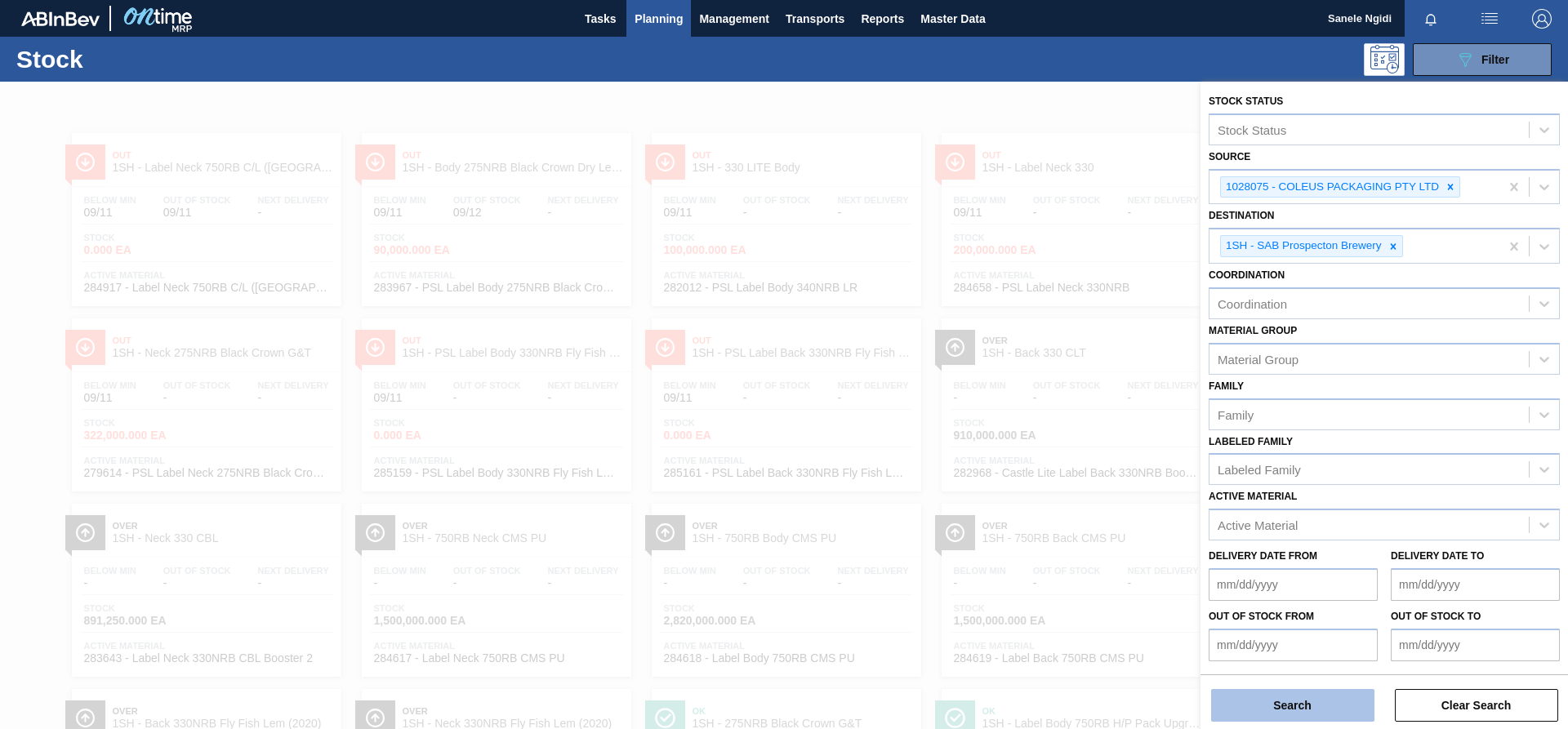
click at [1323, 705] on button "Search" at bounding box center [1293, 704] width 164 height 33
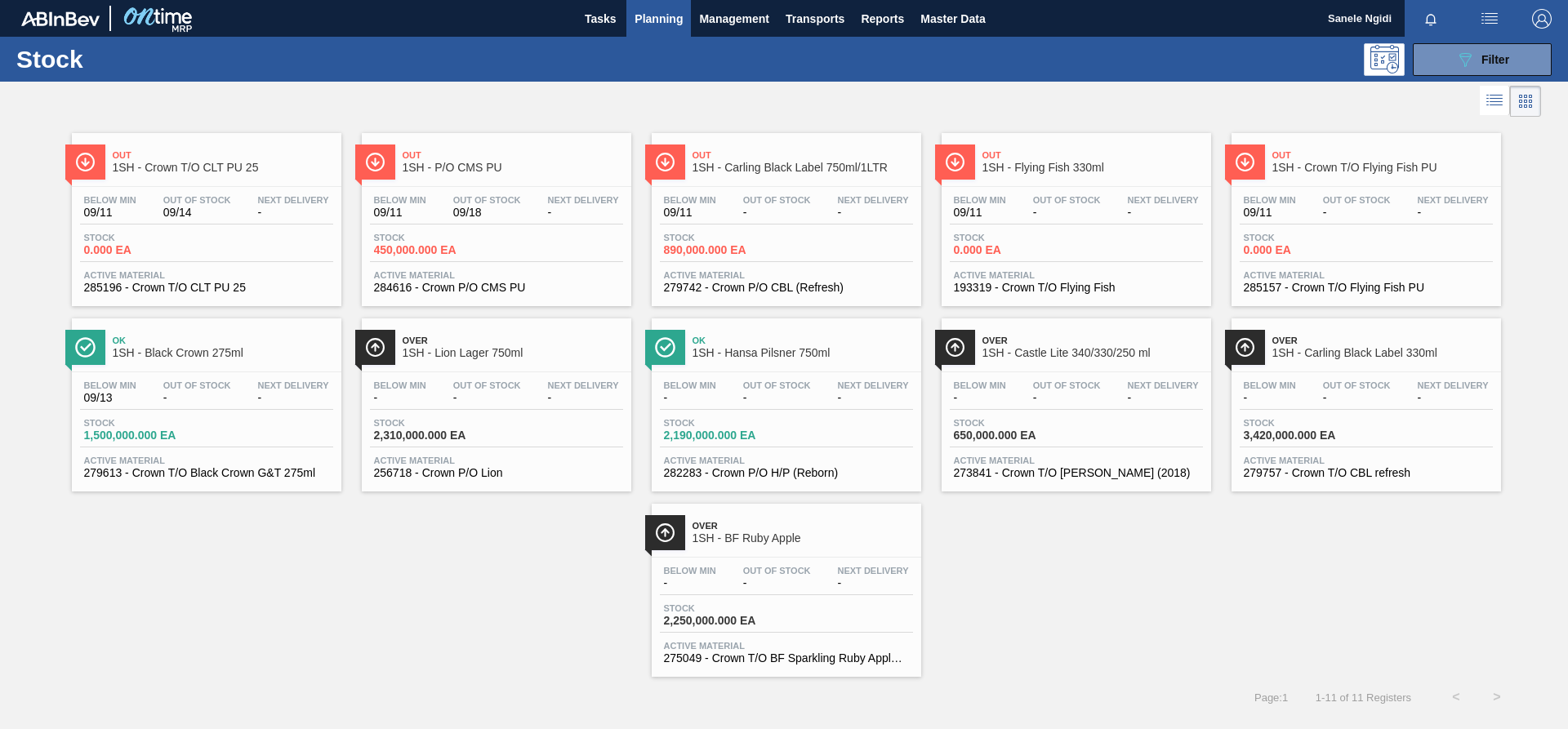
click at [1027, 654] on div "Out 1SH - Crown T/O CLT PU 25 Below Min 09/11 Out Of Stock 09/14 Next Delivery …" at bounding box center [784, 398] width 1568 height 556
click at [440, 244] on span "450,000.000 EA" at bounding box center [431, 250] width 114 height 12
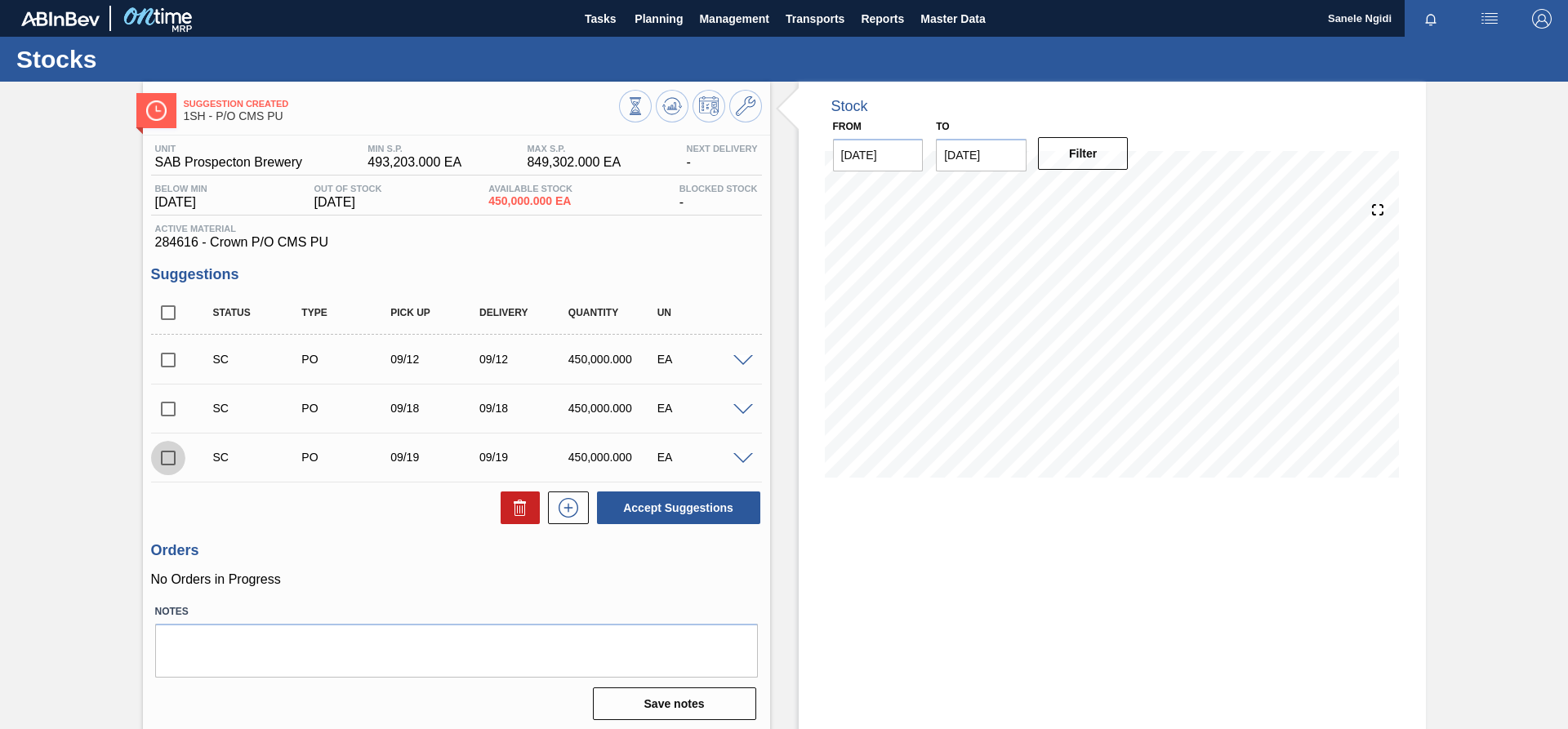
click at [172, 458] on input "checkbox" at bounding box center [168, 457] width 34 height 34
click at [363, 540] on div "Unit SAB Prospecton Brewery MIN S.P. 493,203.000 EA MAX S.P. 849,302.000 EA Nex…" at bounding box center [456, 430] width 627 height 590
click at [172, 456] on input "checkbox" at bounding box center [168, 457] width 34 height 34
checkbox input "false"
click at [173, 353] on input "checkbox" at bounding box center [168, 360] width 34 height 34
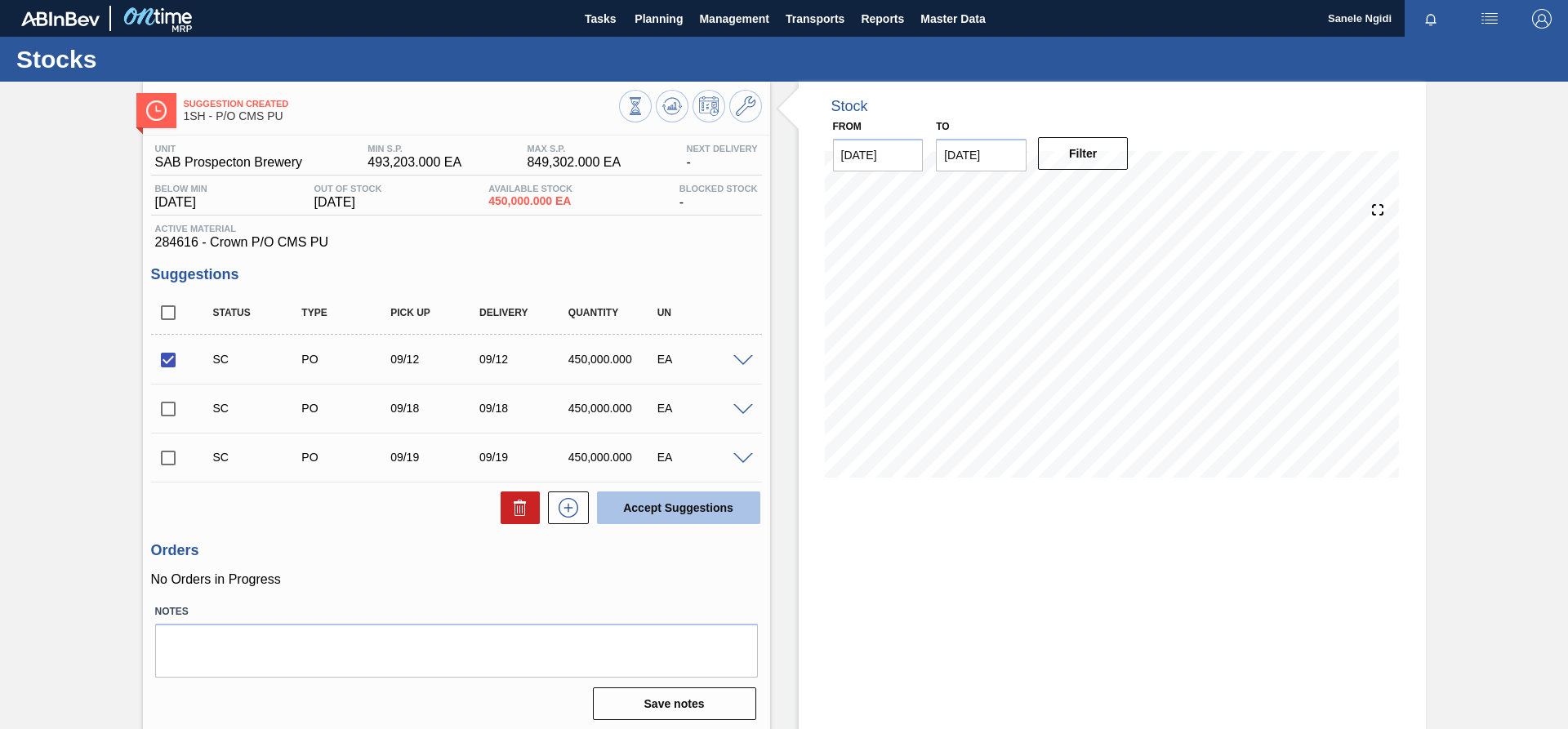
click at [705, 512] on button "Accept Suggestions" at bounding box center [678, 507] width 164 height 33
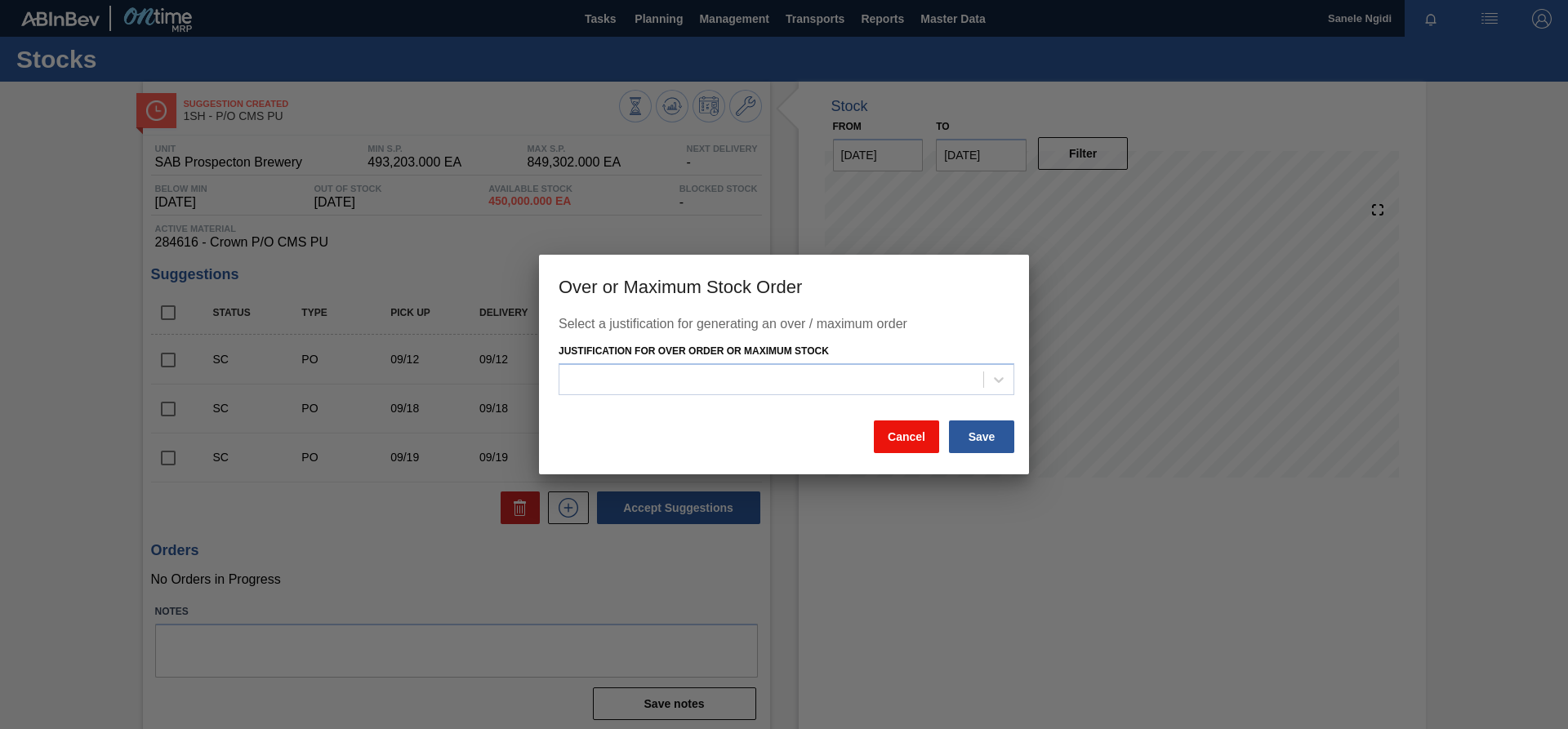
click at [915, 436] on button "Cancel" at bounding box center [906, 436] width 65 height 33
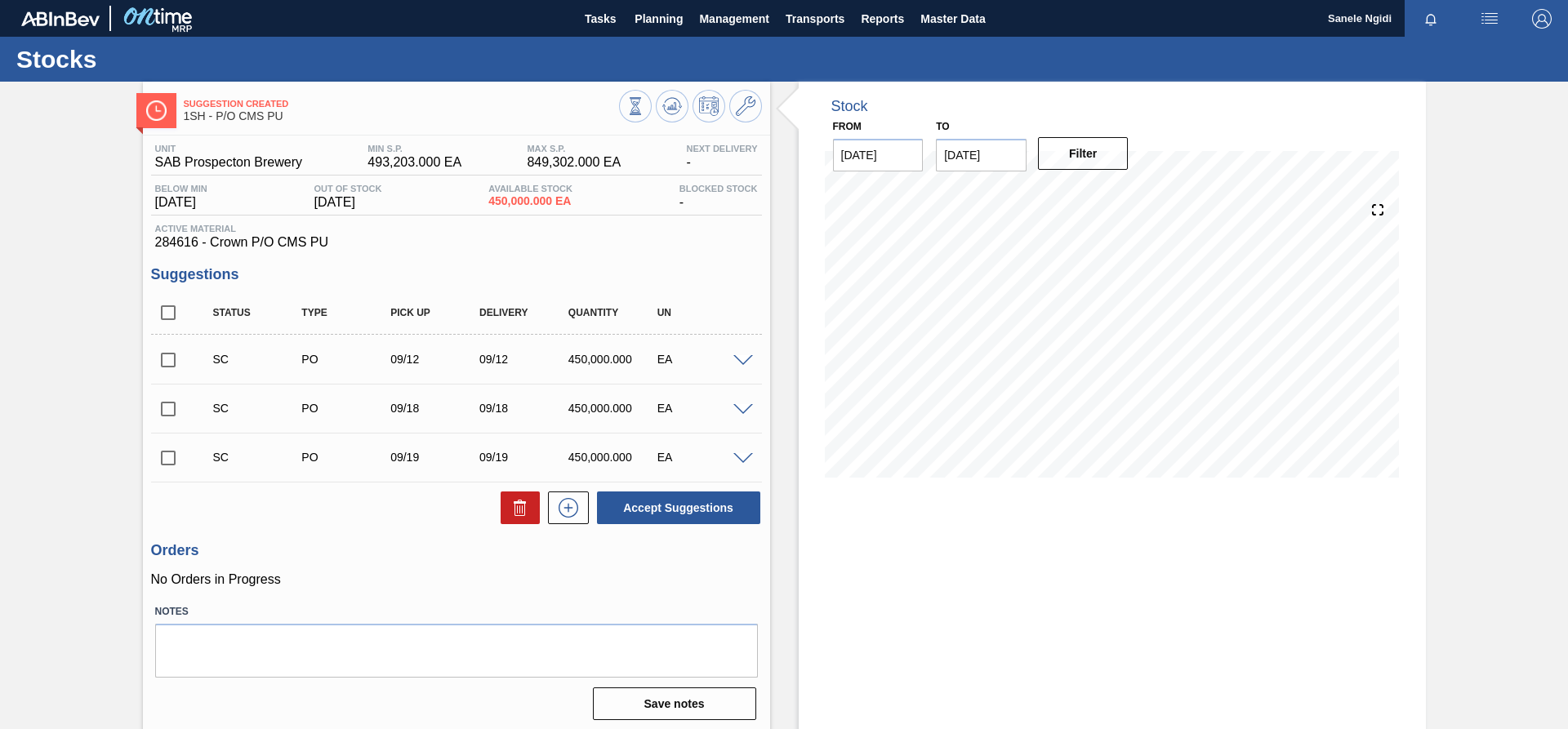
click at [393, 551] on h3 "Orders" at bounding box center [457, 550] width 611 height 17
click at [169, 361] on input "checkbox" at bounding box center [168, 360] width 34 height 34
click at [684, 512] on button "Accept Suggestions" at bounding box center [678, 507] width 164 height 33
checkbox input "false"
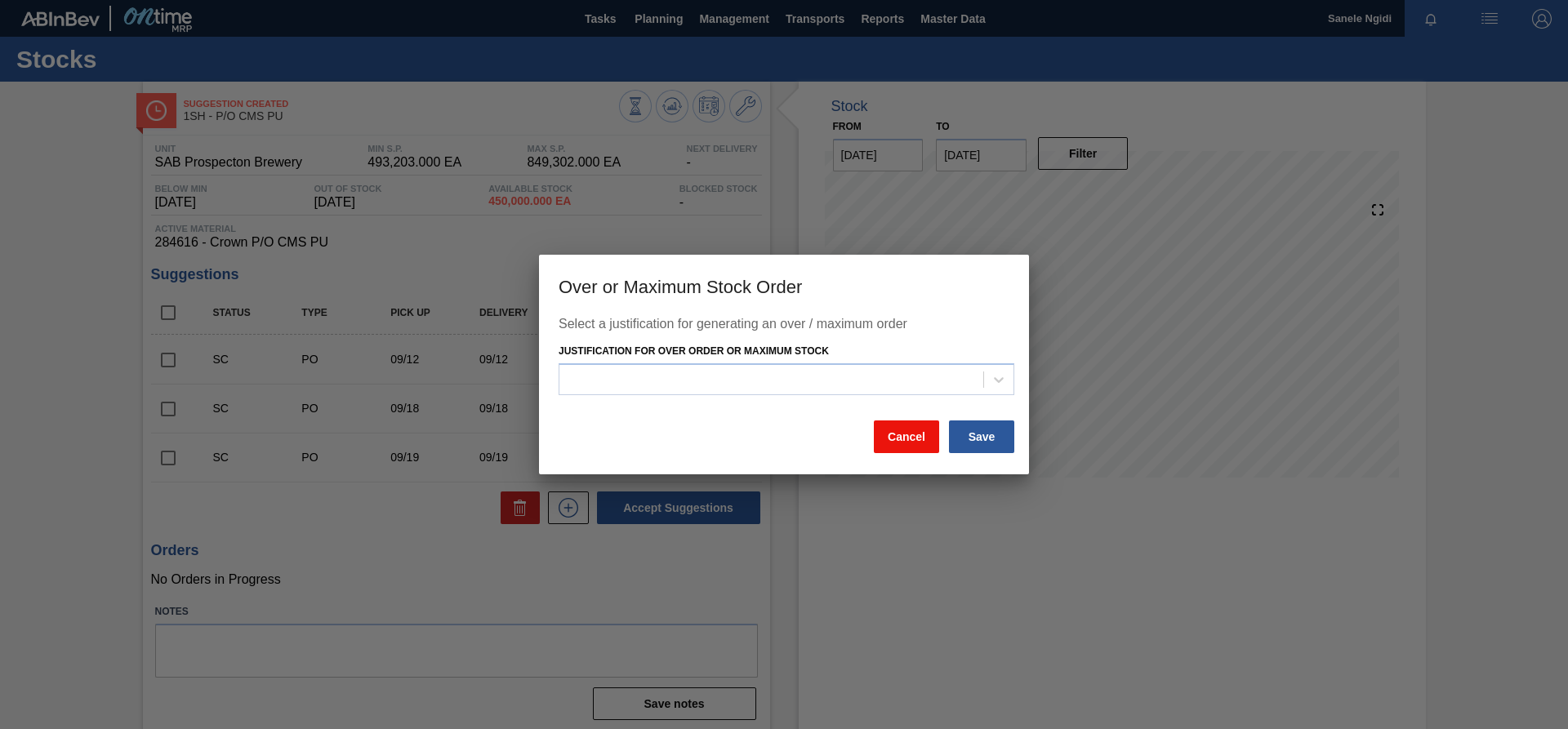
click at [886, 440] on button "Cancel" at bounding box center [906, 436] width 65 height 33
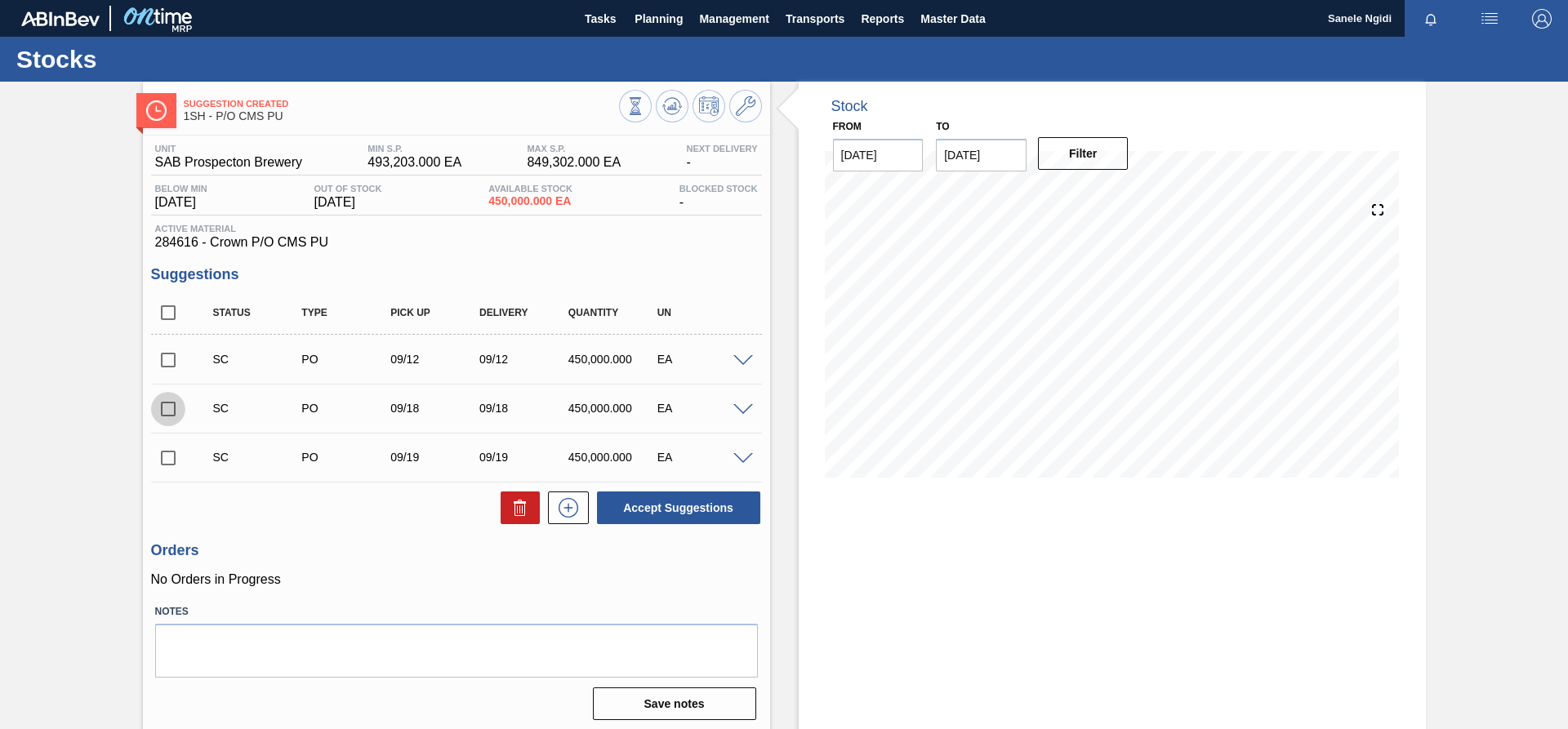
click at [167, 404] on input "checkbox" at bounding box center [168, 408] width 34 height 34
click at [663, 512] on button "Accept Suggestions" at bounding box center [678, 507] width 164 height 33
checkbox input "false"
